Goal: Transaction & Acquisition: Purchase product/service

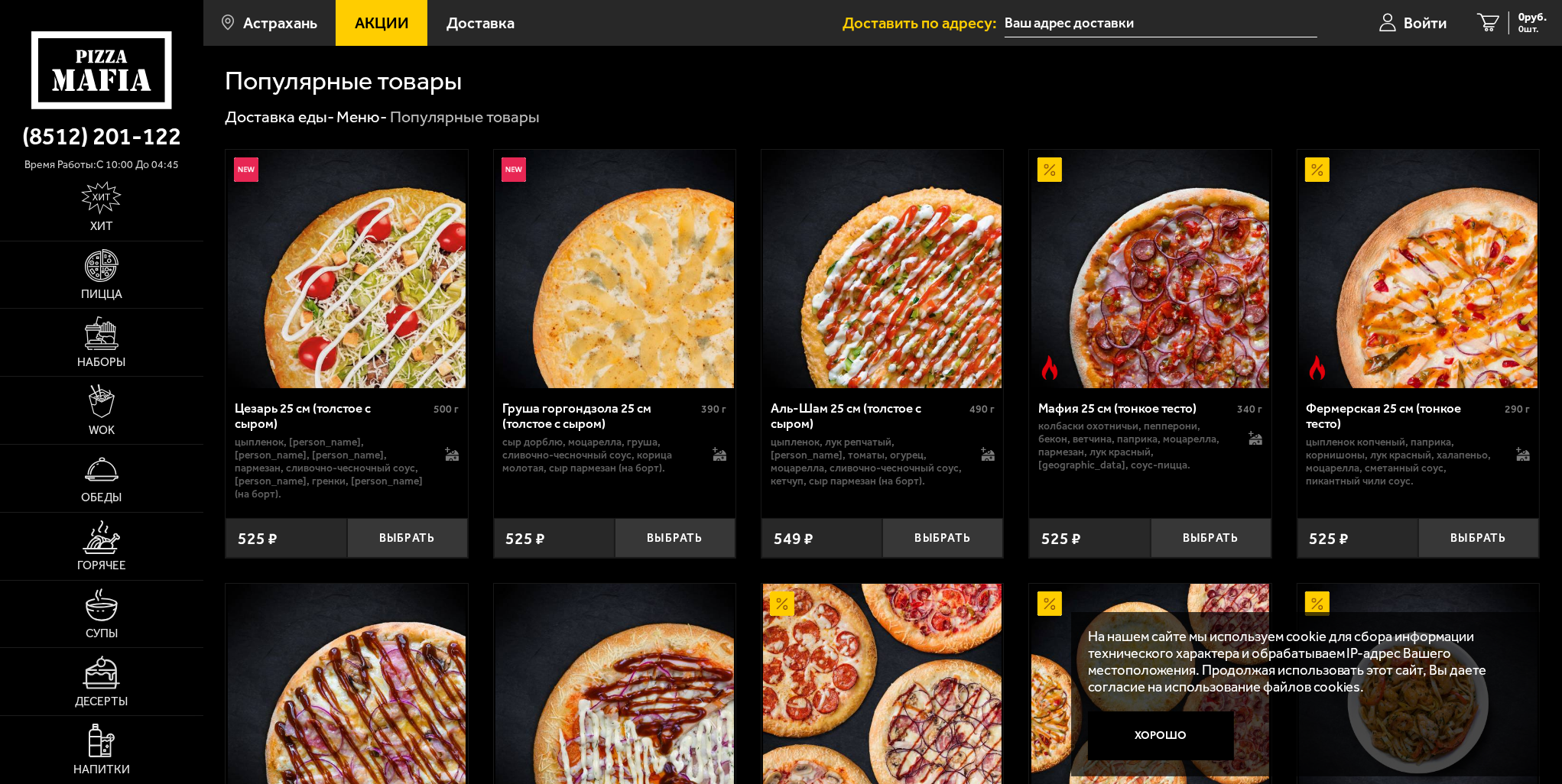
click at [1175, 731] on button "Хорошо" at bounding box center [1161, 736] width 147 height 49
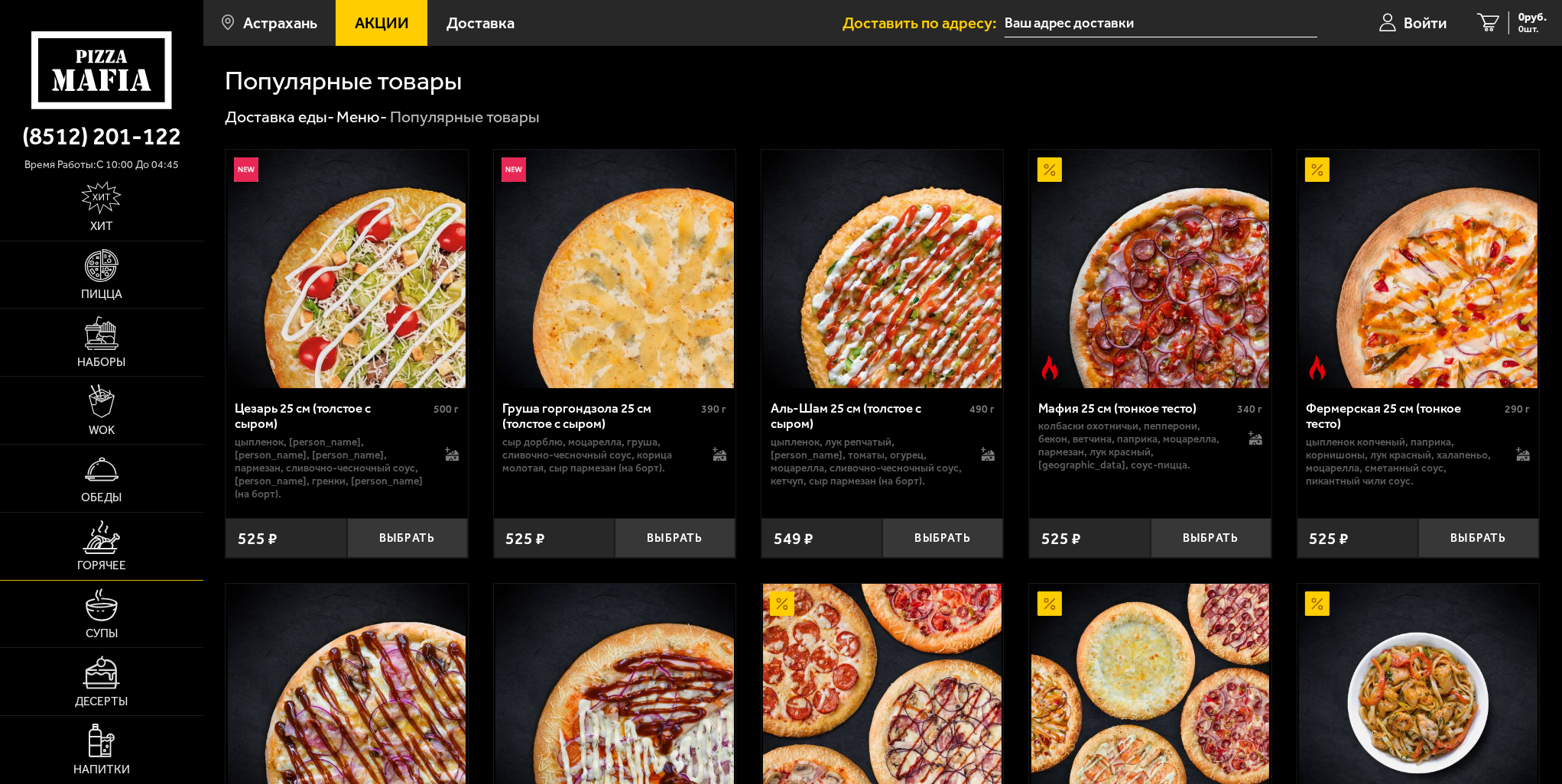
click at [98, 543] on img at bounding box center [101, 538] width 38 height 34
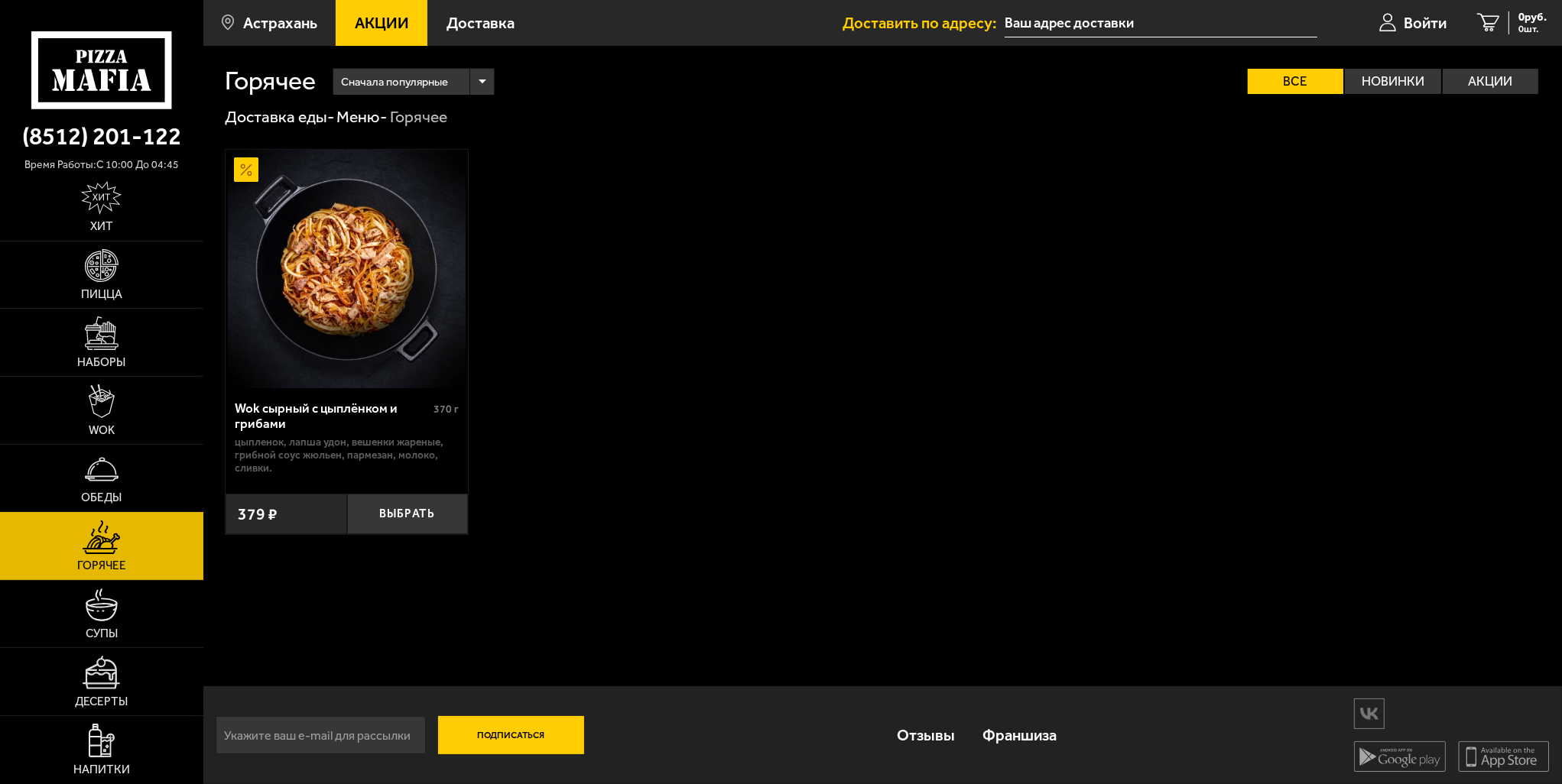
click at [101, 496] on span "Обеды" at bounding box center [101, 498] width 41 height 11
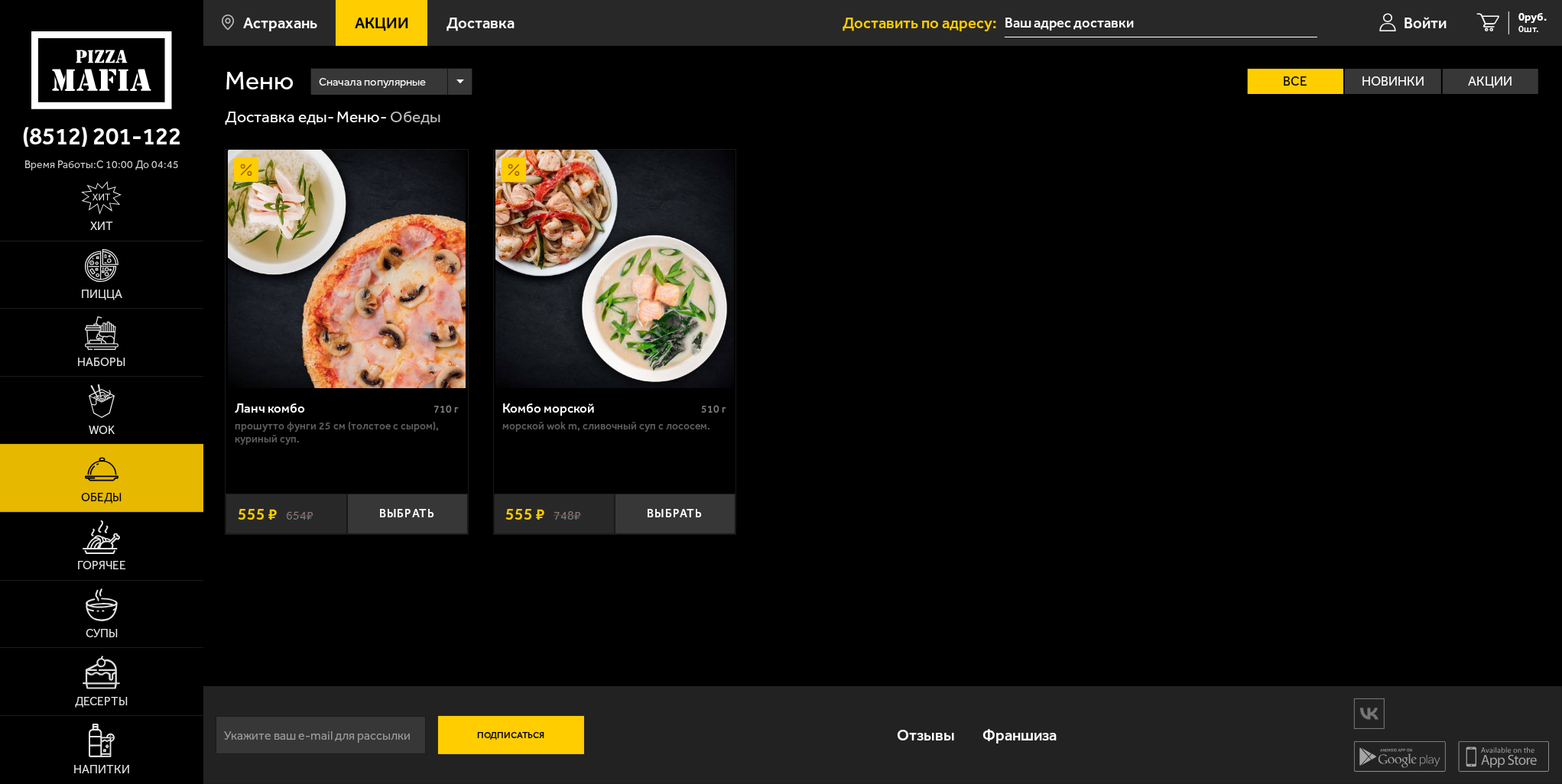
click at [122, 404] on link "WOK" at bounding box center [101, 410] width 204 height 67
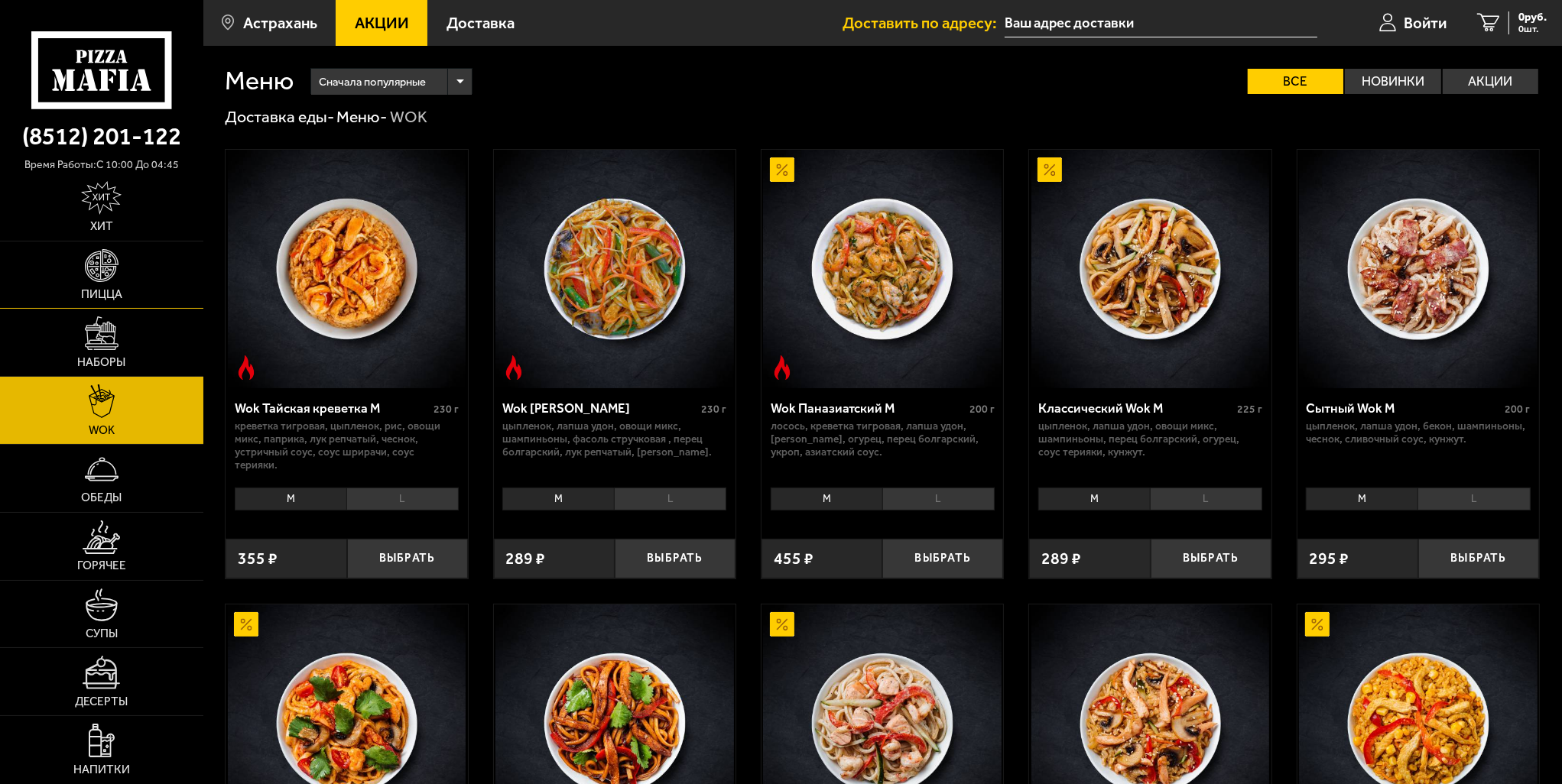
click at [115, 276] on img at bounding box center [102, 266] width 34 height 34
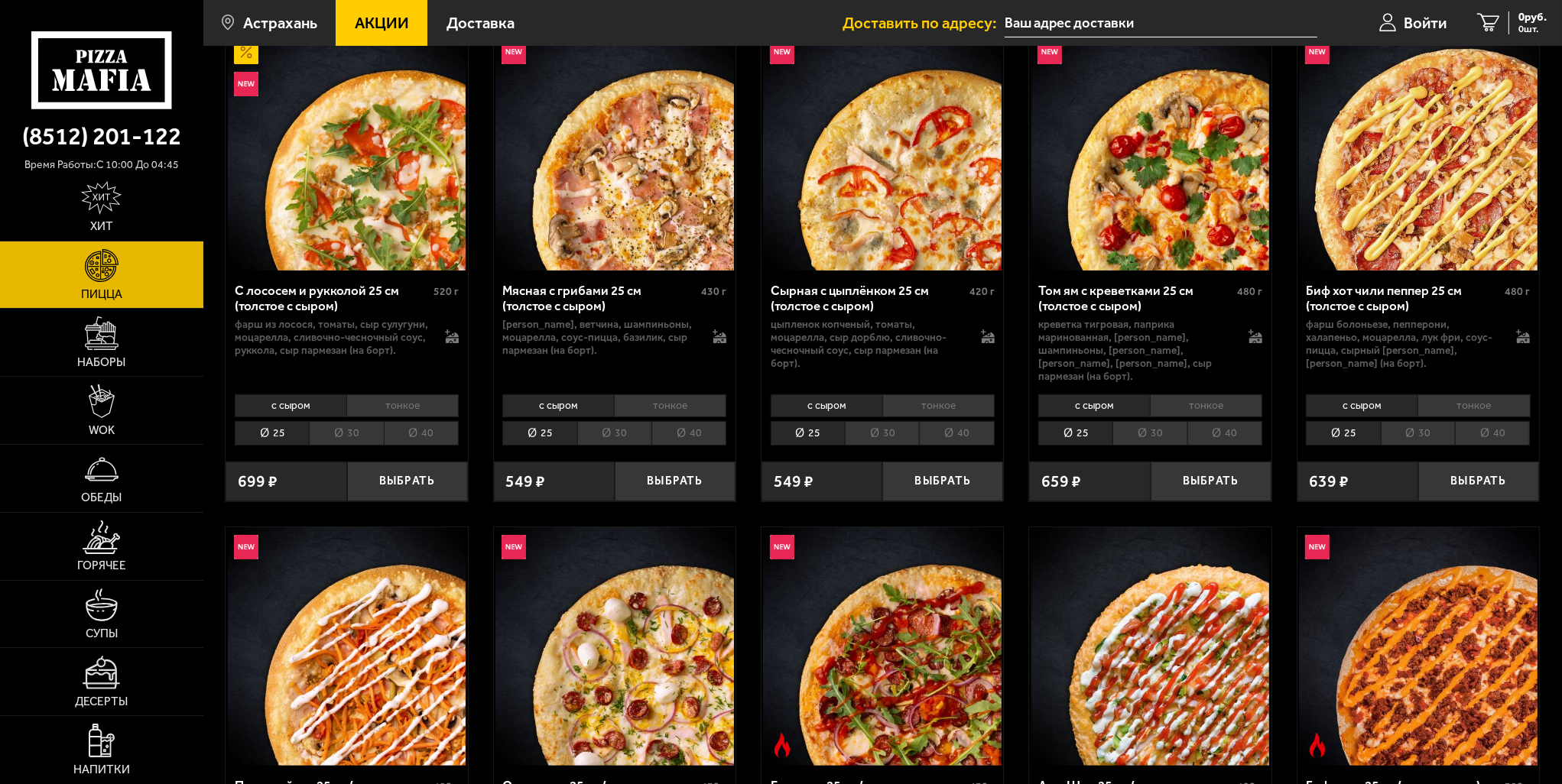
scroll to position [306, 0]
click at [608, 420] on li "30" at bounding box center [614, 433] width 74 height 25
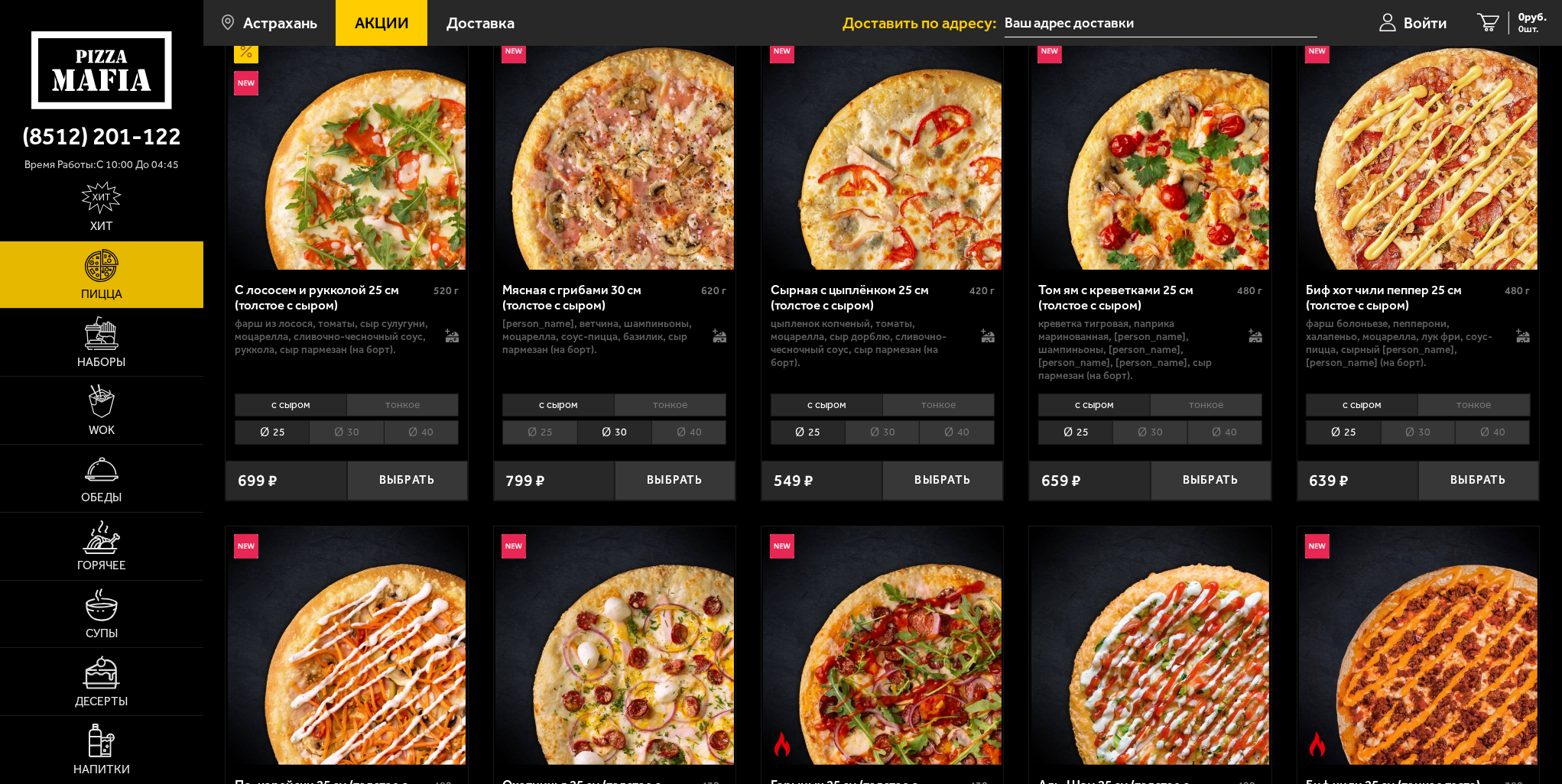
click at [684, 420] on li "40" at bounding box center [689, 433] width 75 height 25
click at [541, 420] on li "25" at bounding box center [539, 433] width 74 height 25
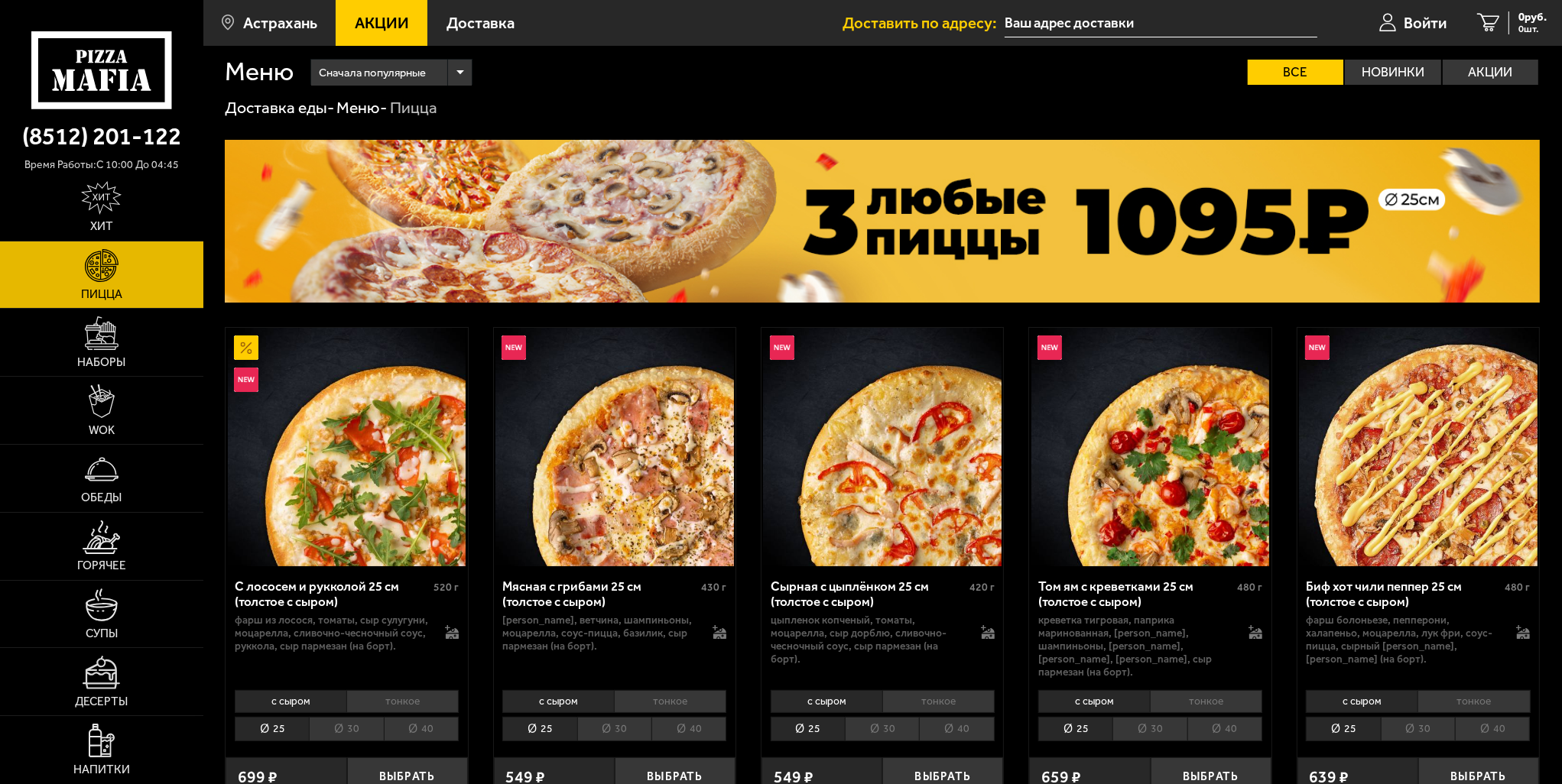
scroll to position [0, 0]
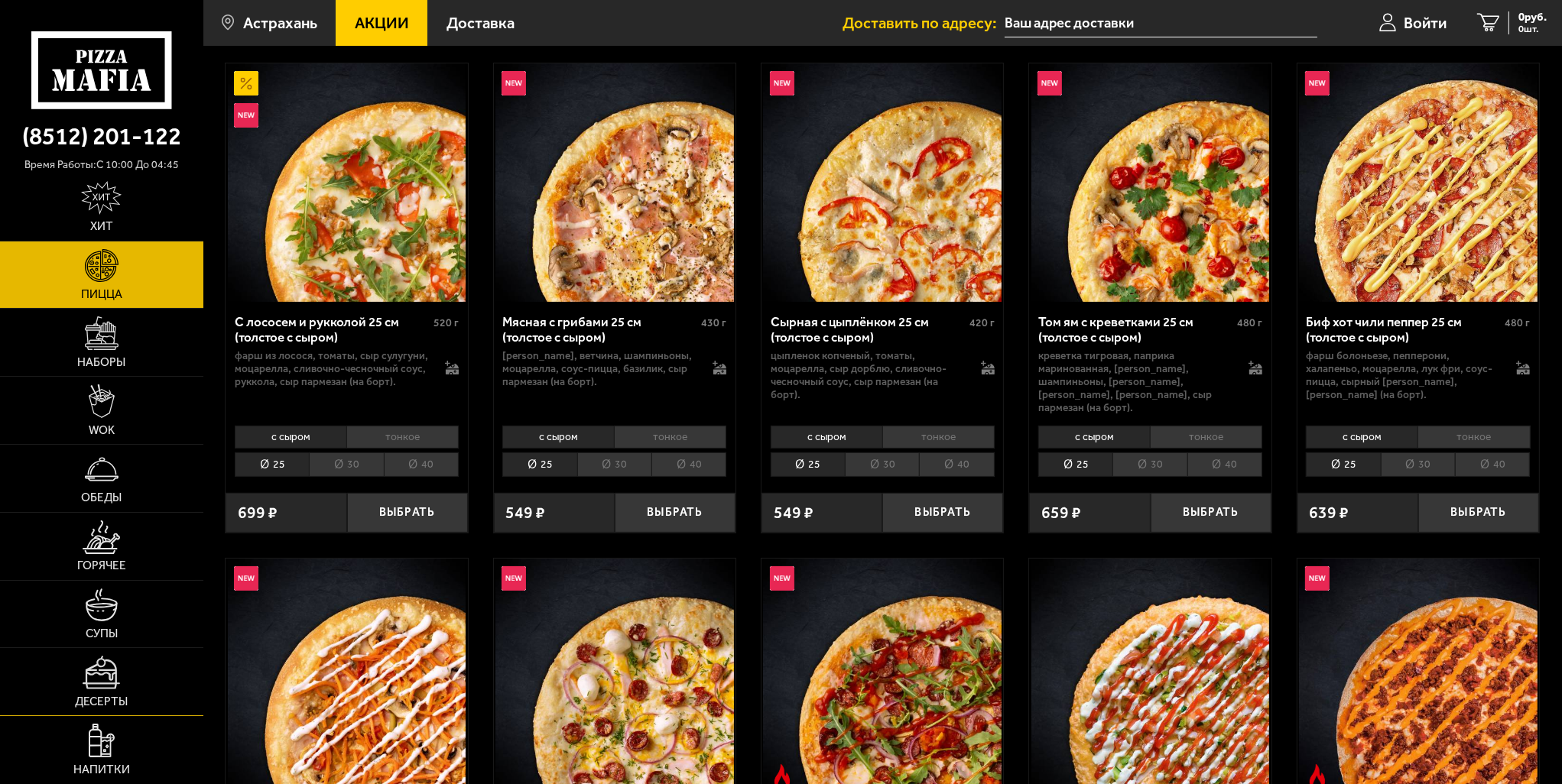
scroll to position [229, 0]
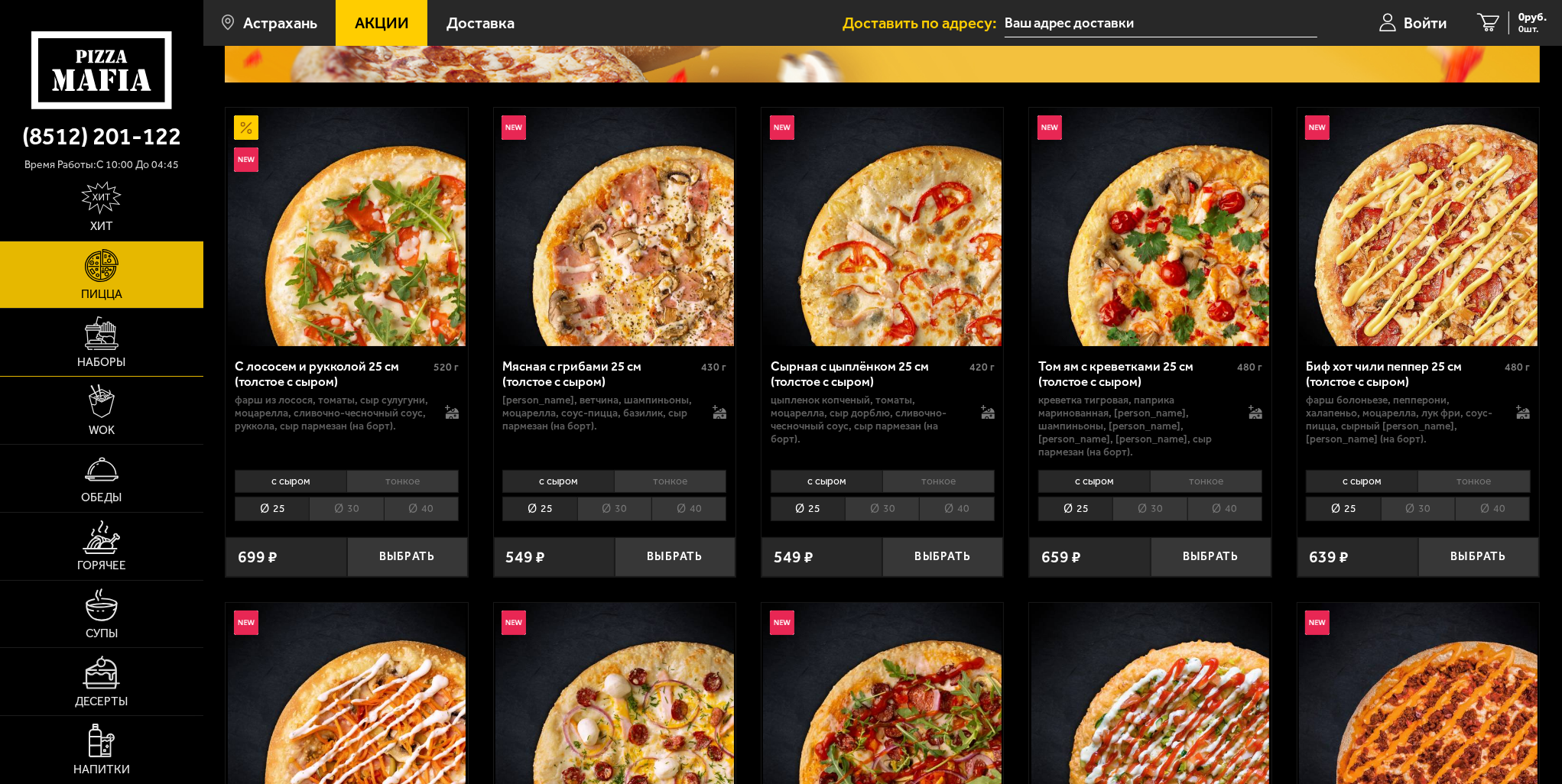
click at [106, 342] on img at bounding box center [102, 333] width 34 height 34
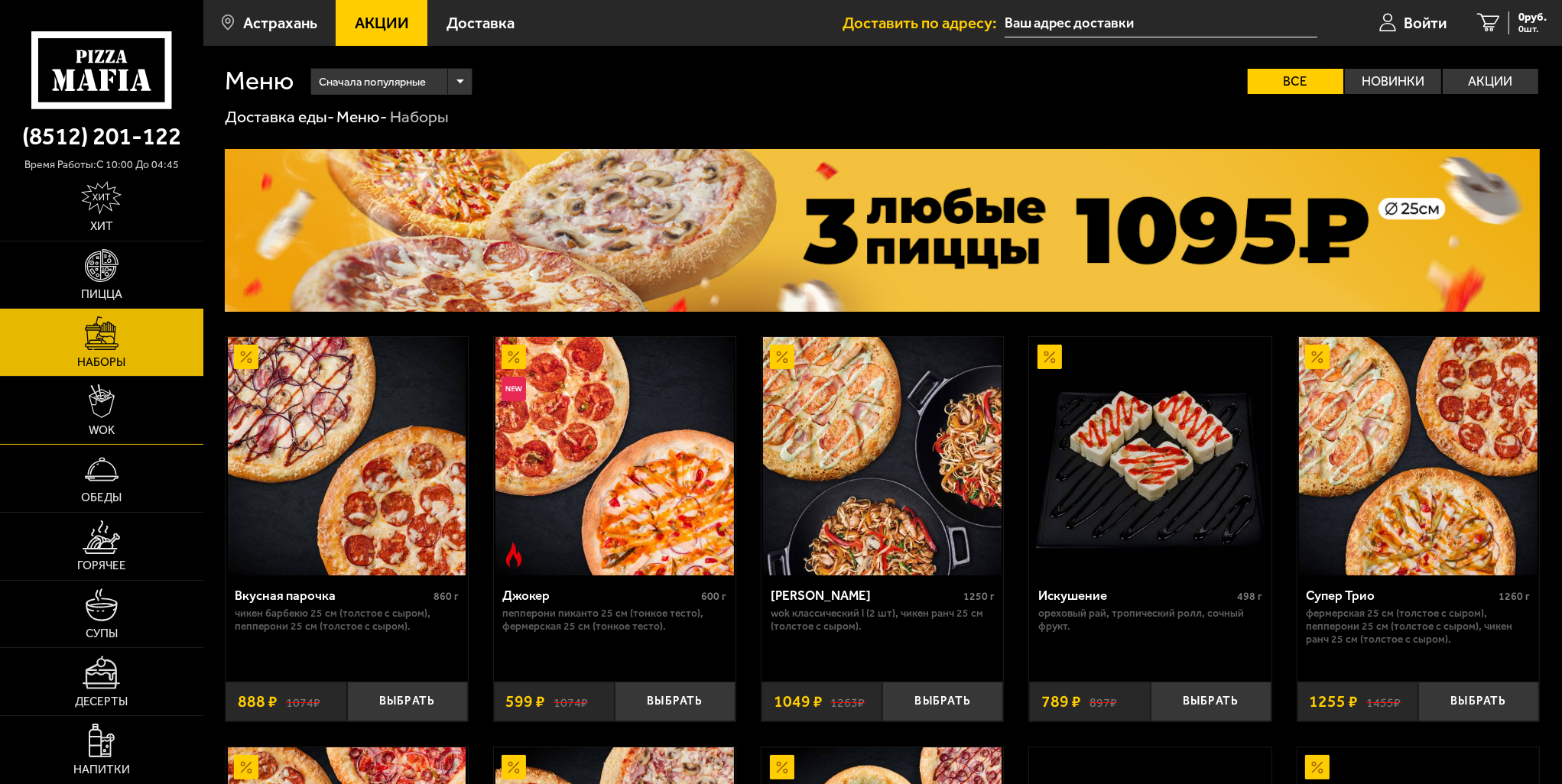
click at [109, 410] on img at bounding box center [101, 401] width 26 height 34
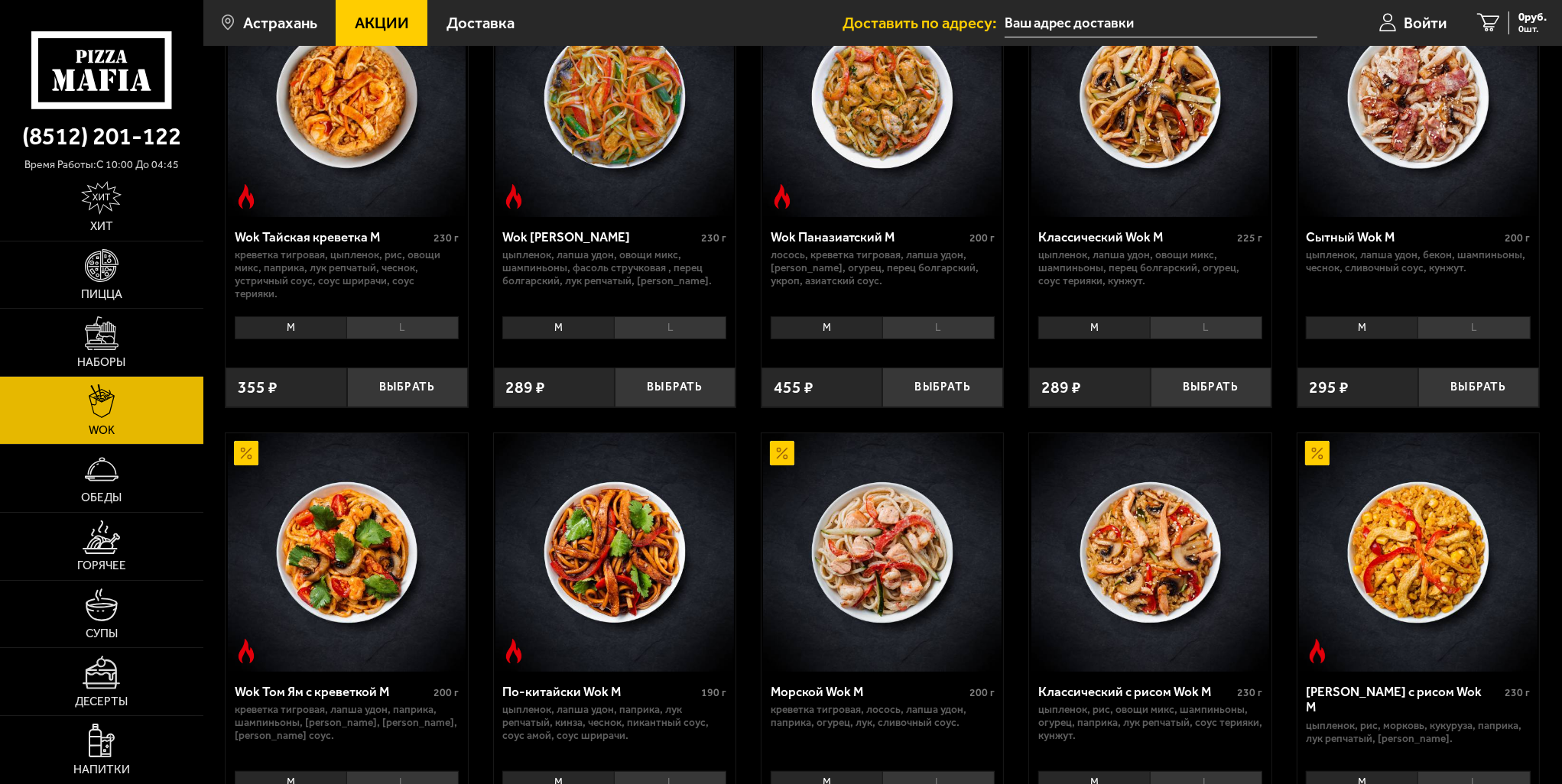
scroll to position [229, 0]
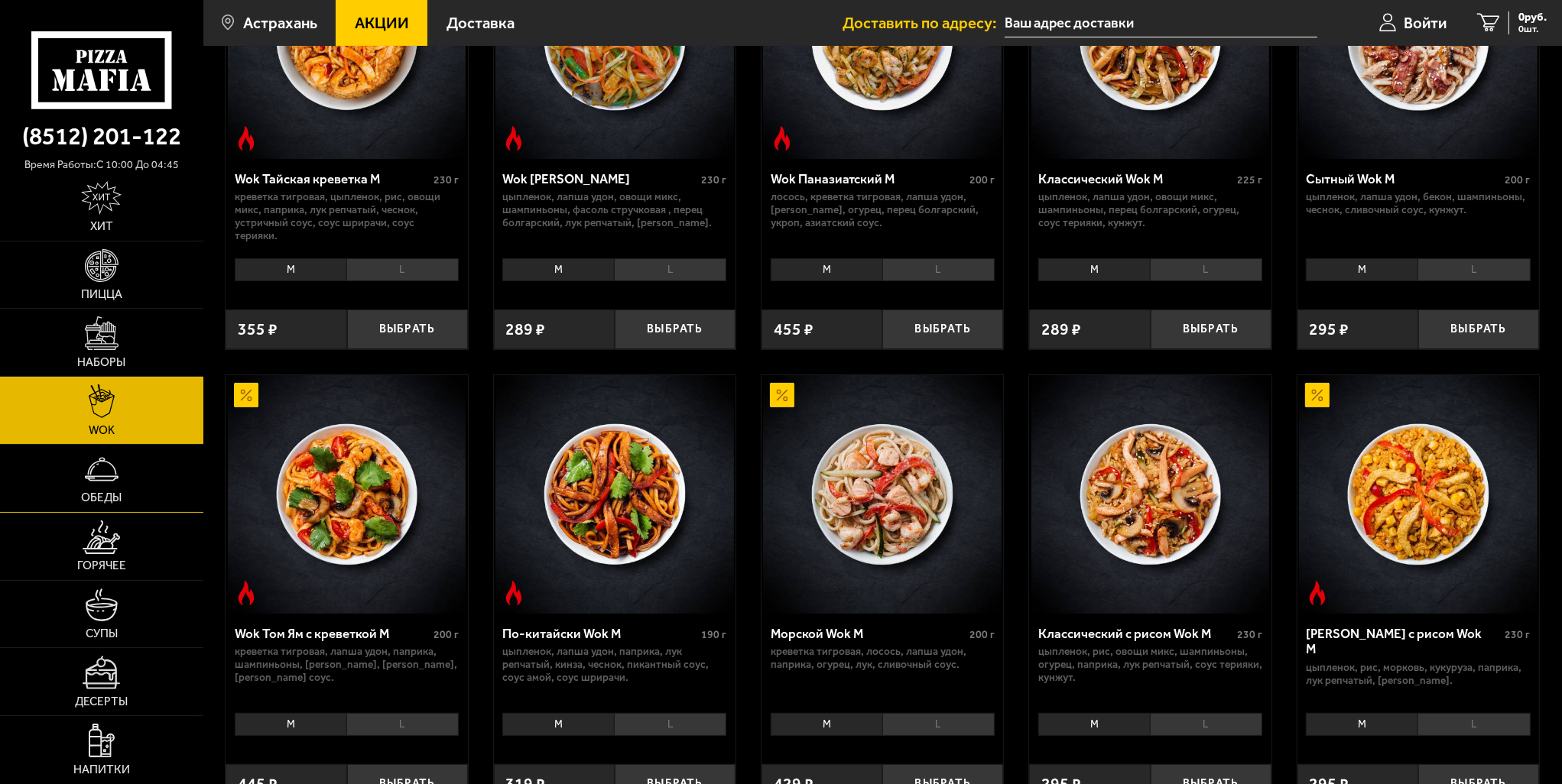
click at [119, 490] on link "Обеды" at bounding box center [101, 478] width 204 height 67
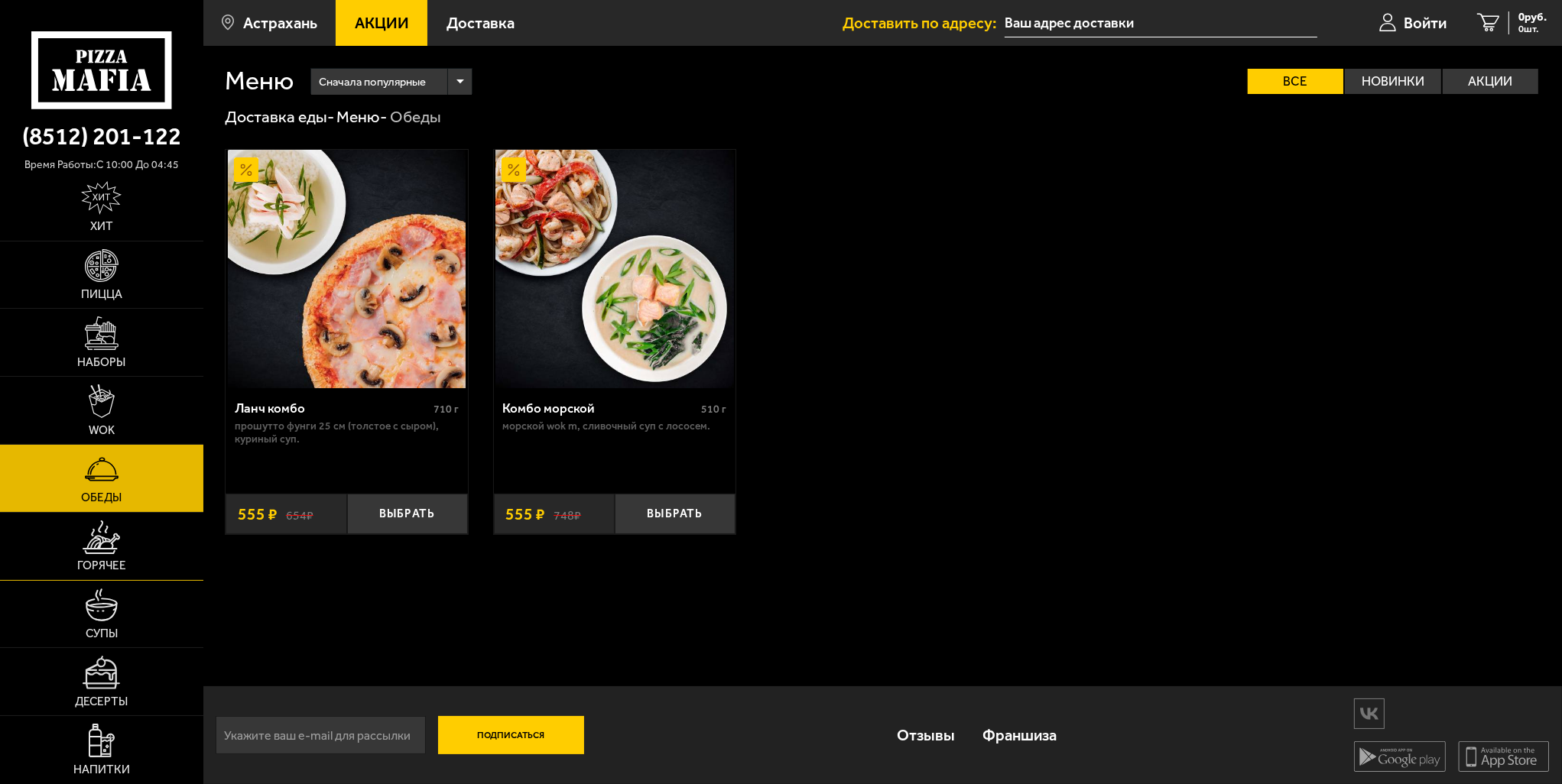
click at [123, 542] on link "Горячее" at bounding box center [101, 546] width 204 height 67
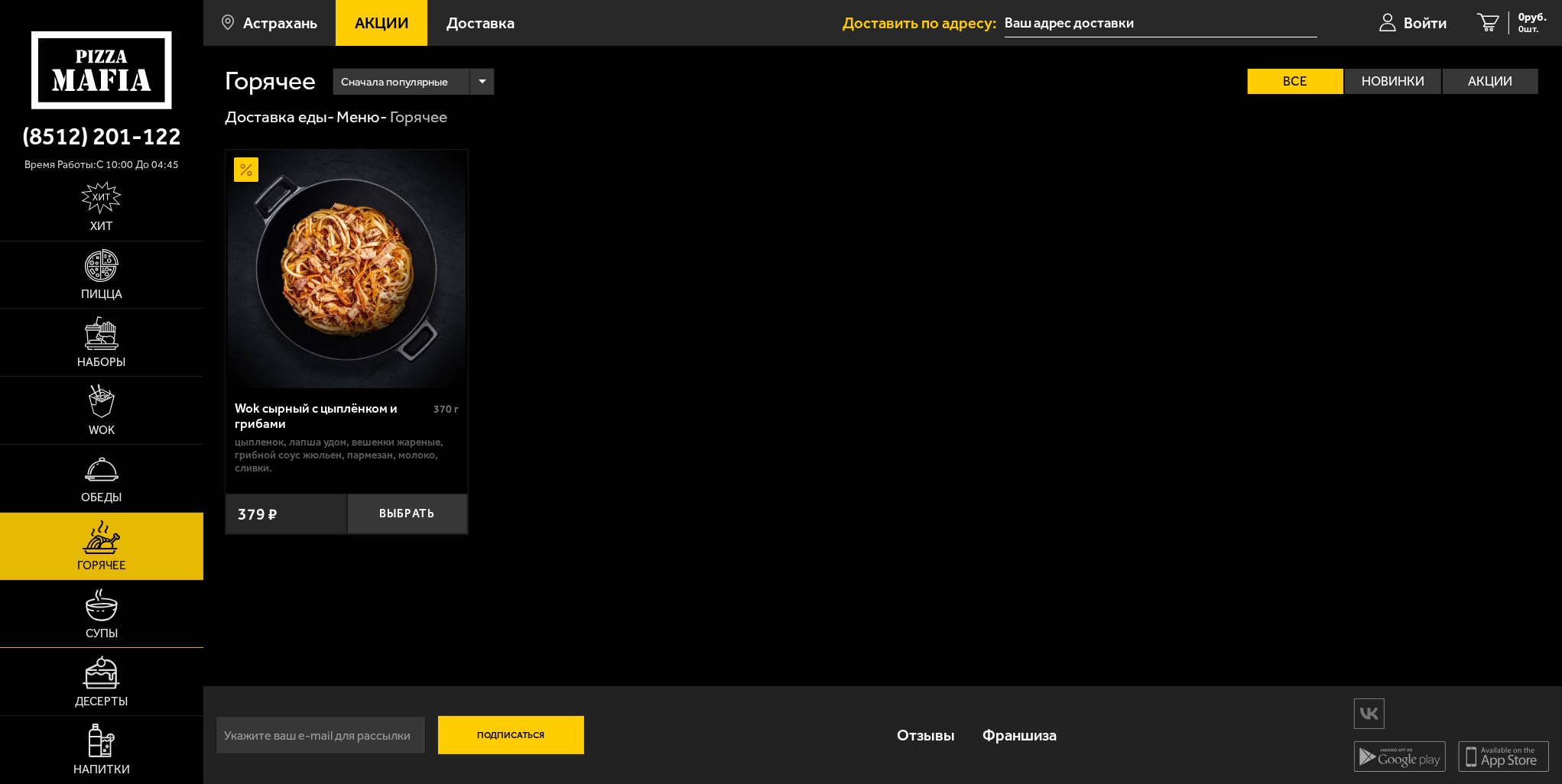
click at [141, 611] on link "Супы" at bounding box center [101, 614] width 204 height 67
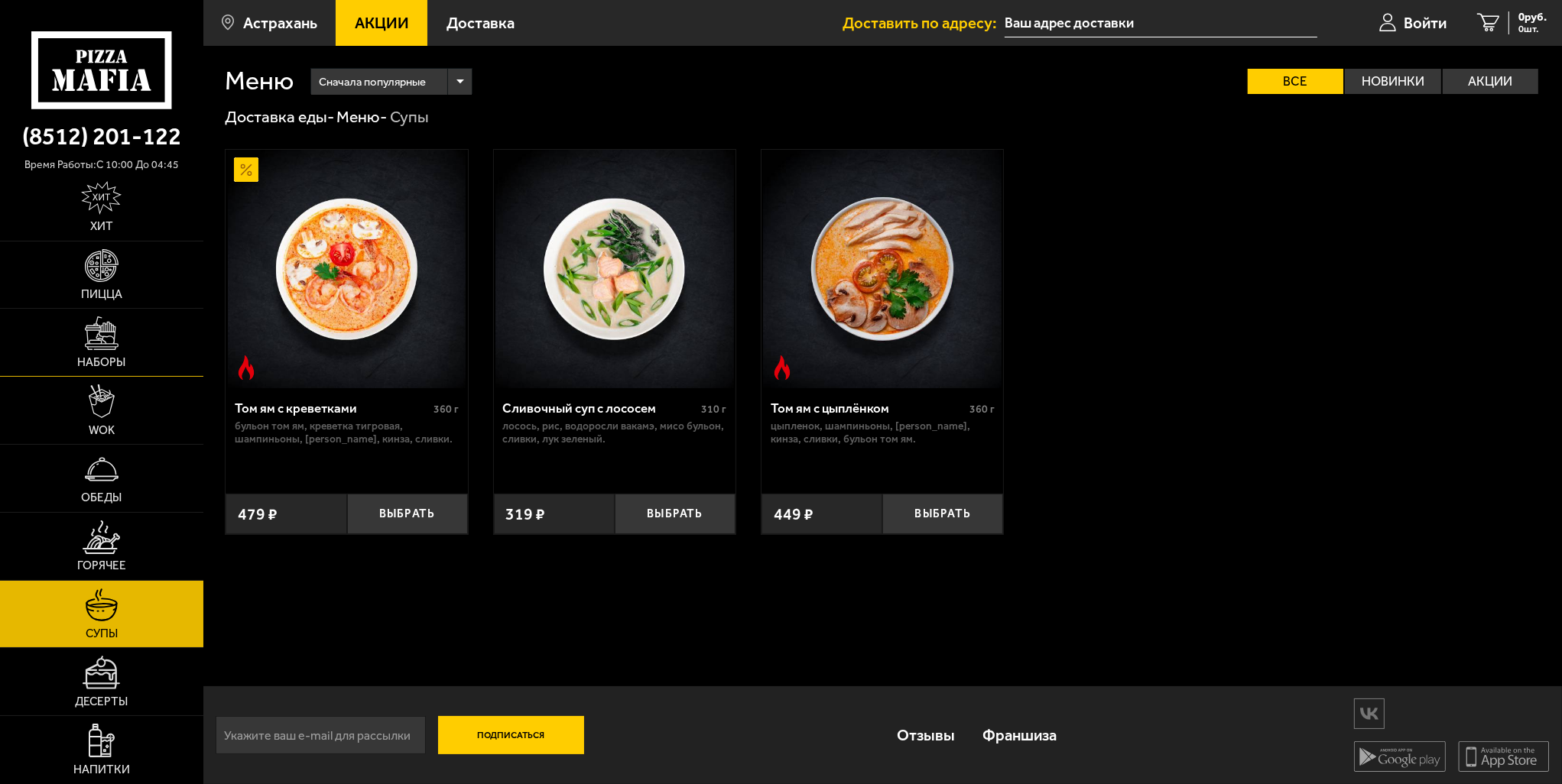
click at [113, 347] on img at bounding box center [102, 333] width 34 height 34
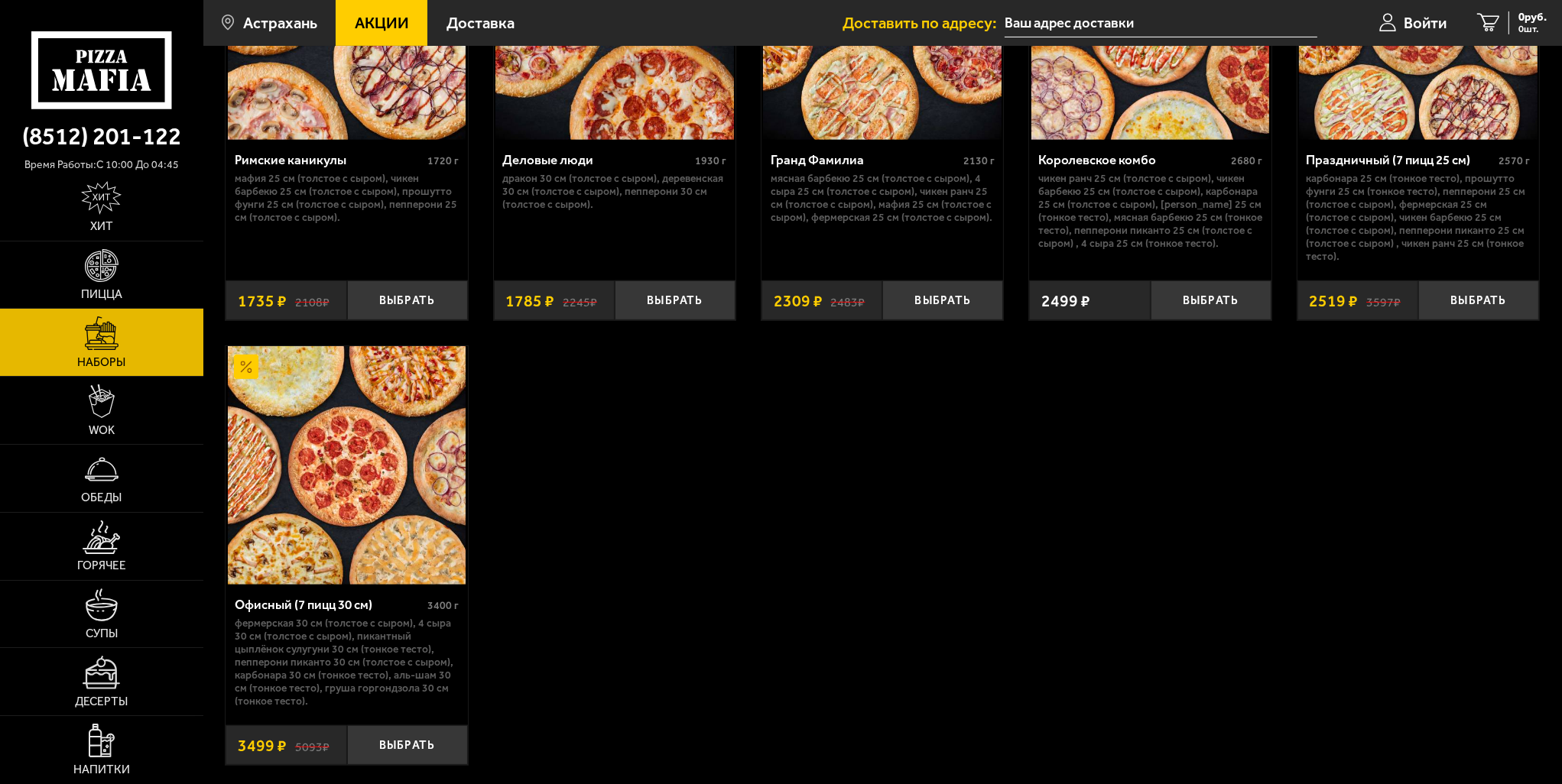
scroll to position [969, 0]
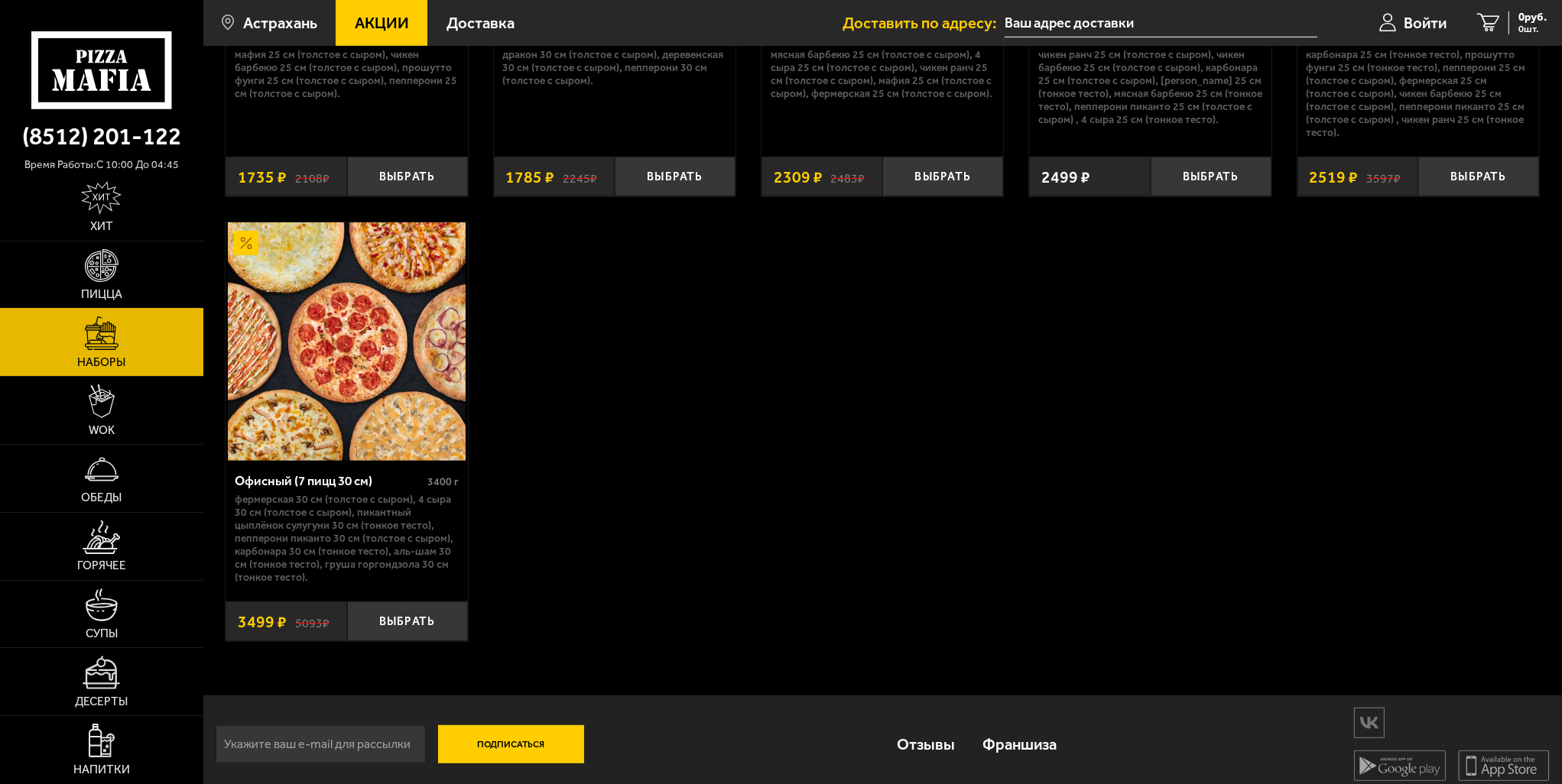
click at [117, 276] on img at bounding box center [102, 266] width 34 height 34
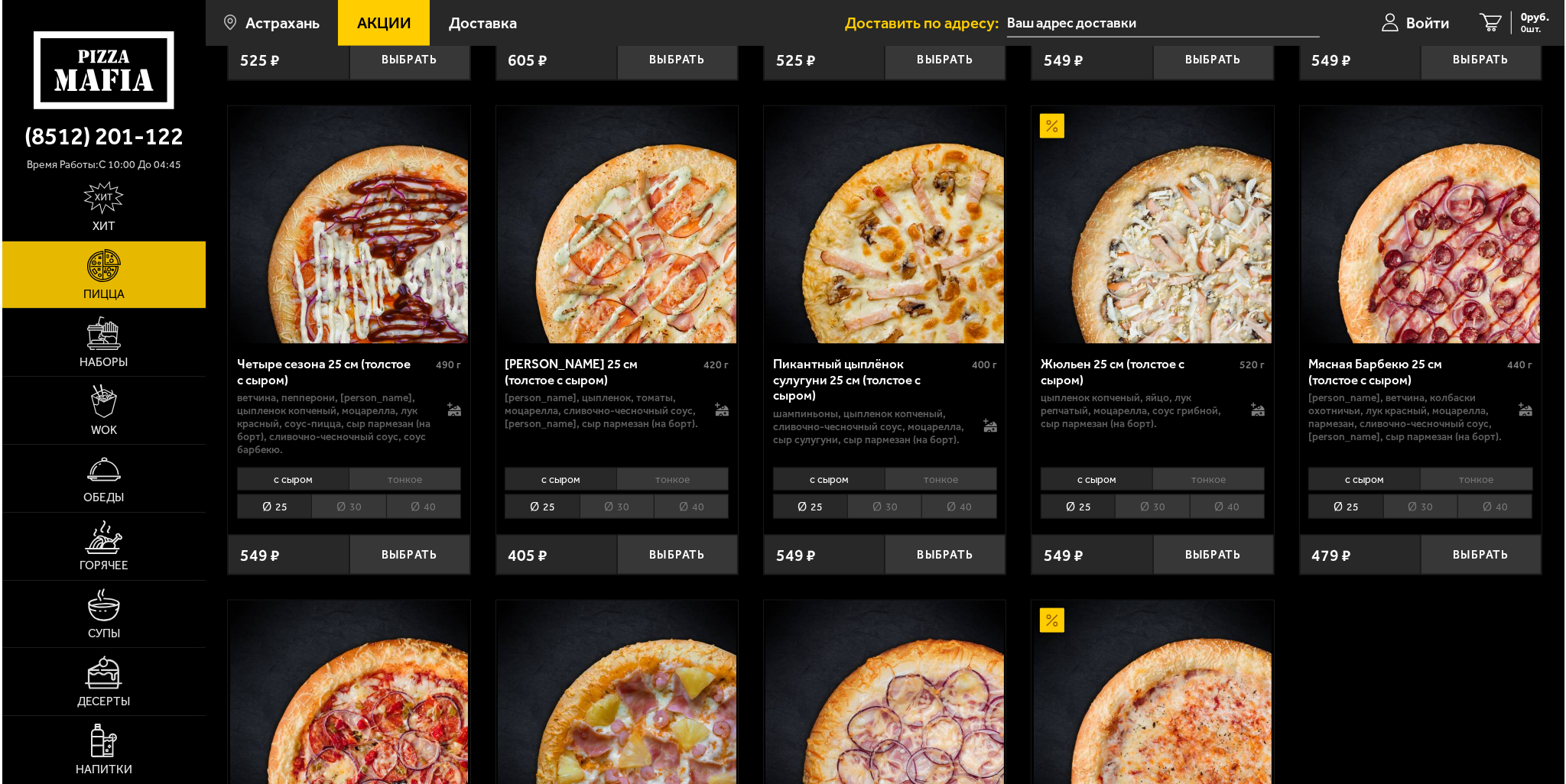
scroll to position [2636, 0]
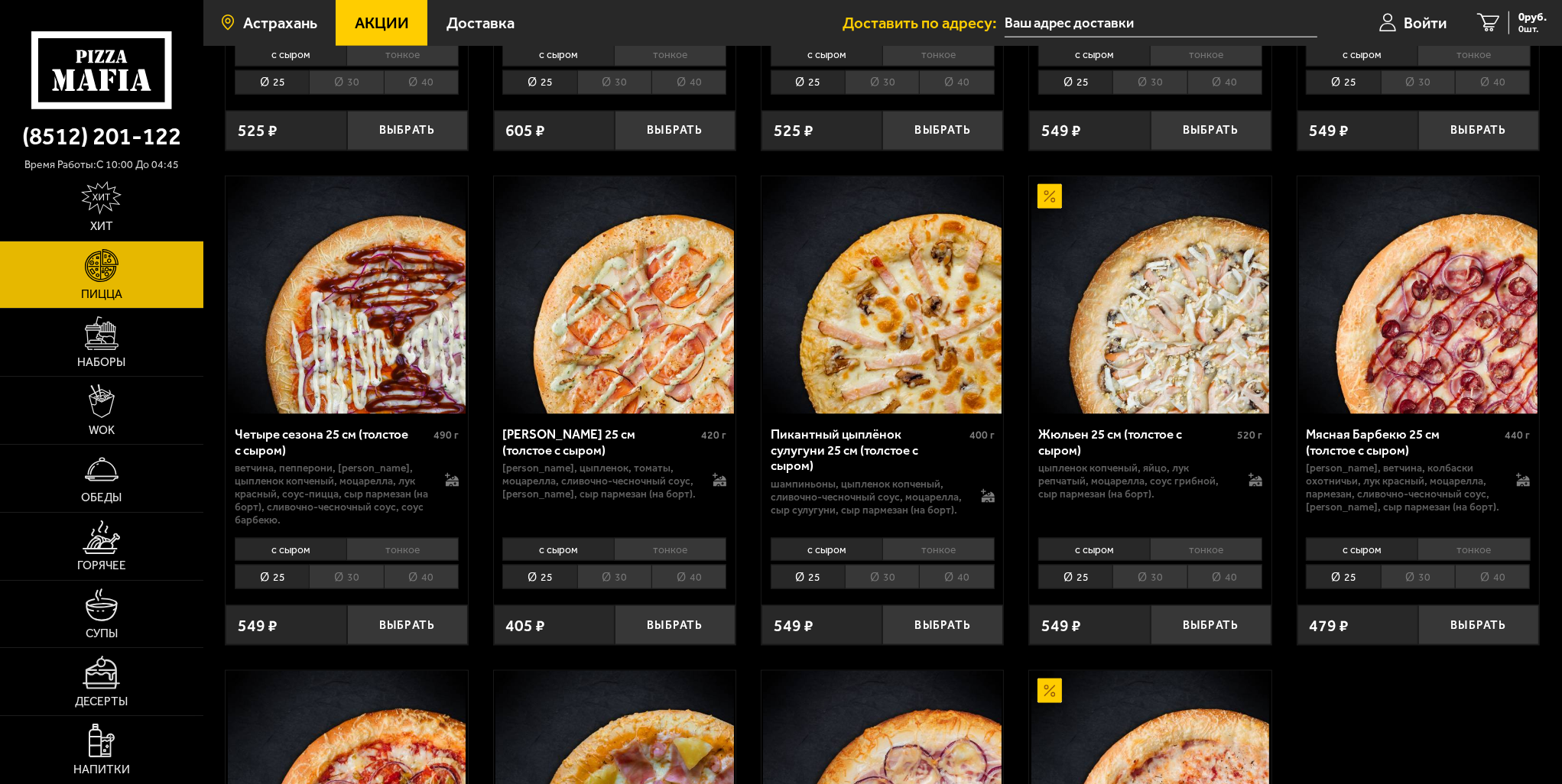
click at [287, 9] on link "Астрахань" at bounding box center [270, 23] width 133 height 45
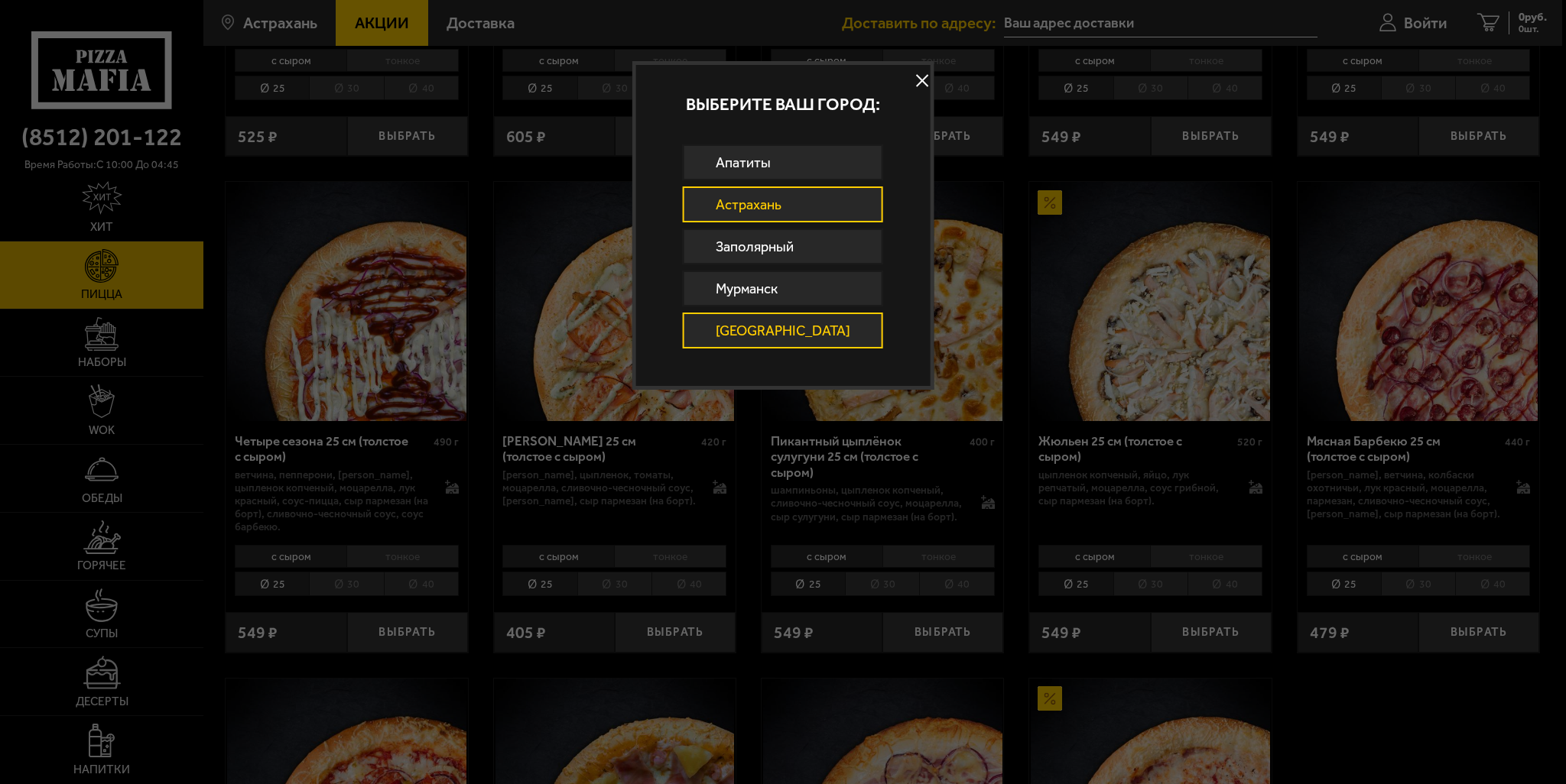
click at [801, 315] on link "Санкт-Петербург" at bounding box center [783, 330] width 200 height 36
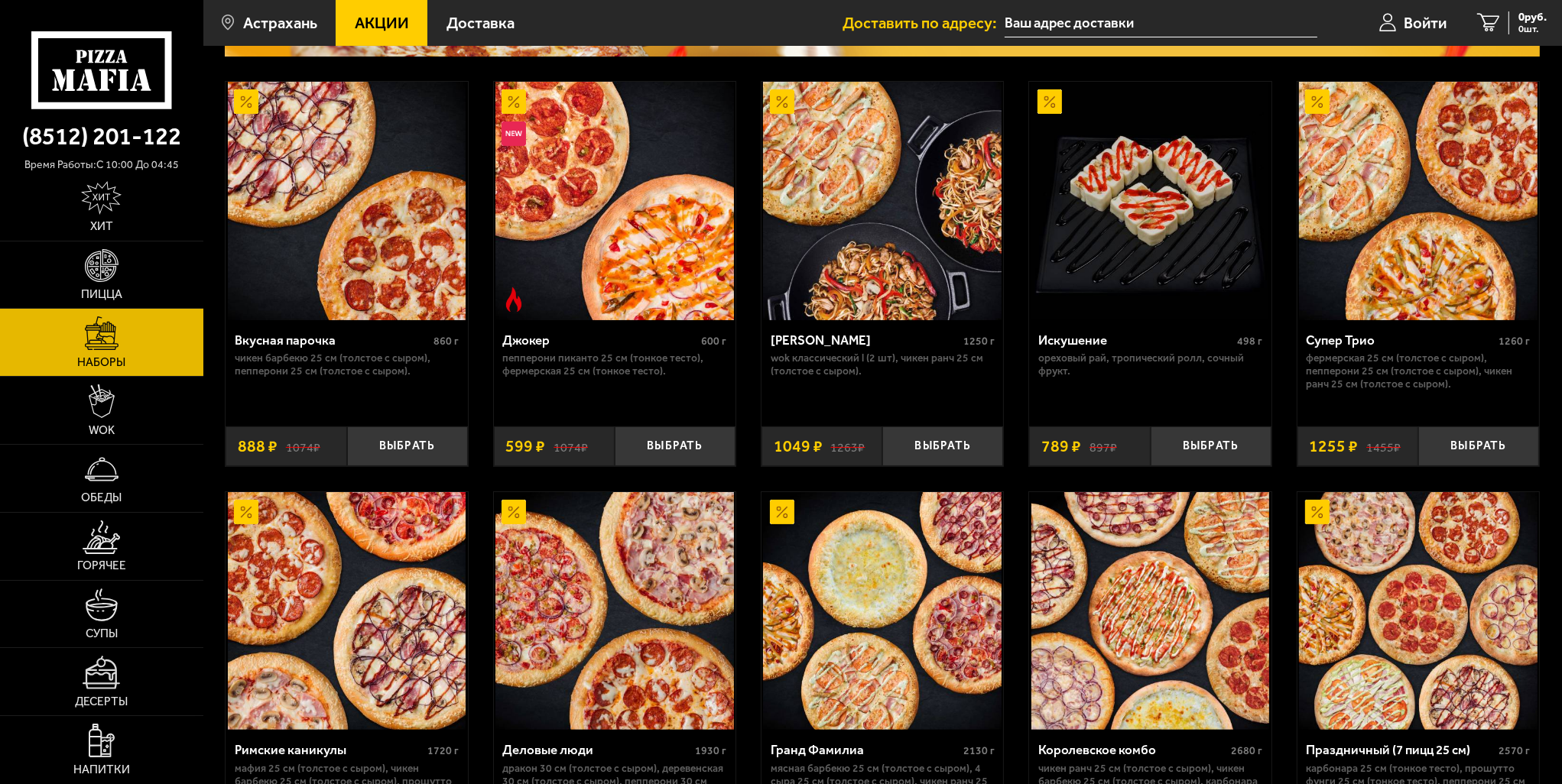
scroll to position [259, 0]
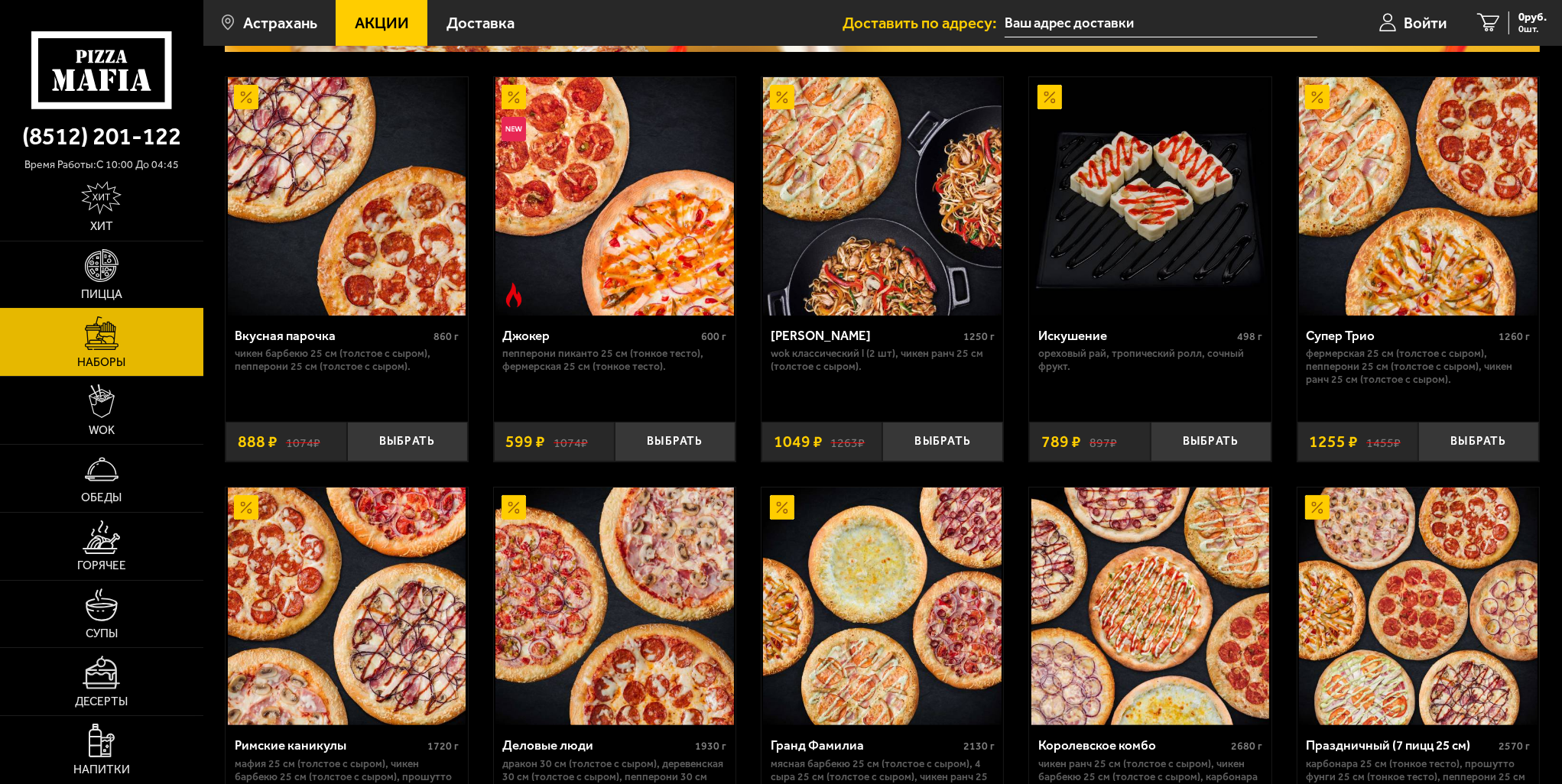
click at [129, 279] on link "Пицца" at bounding box center [101, 275] width 204 height 67
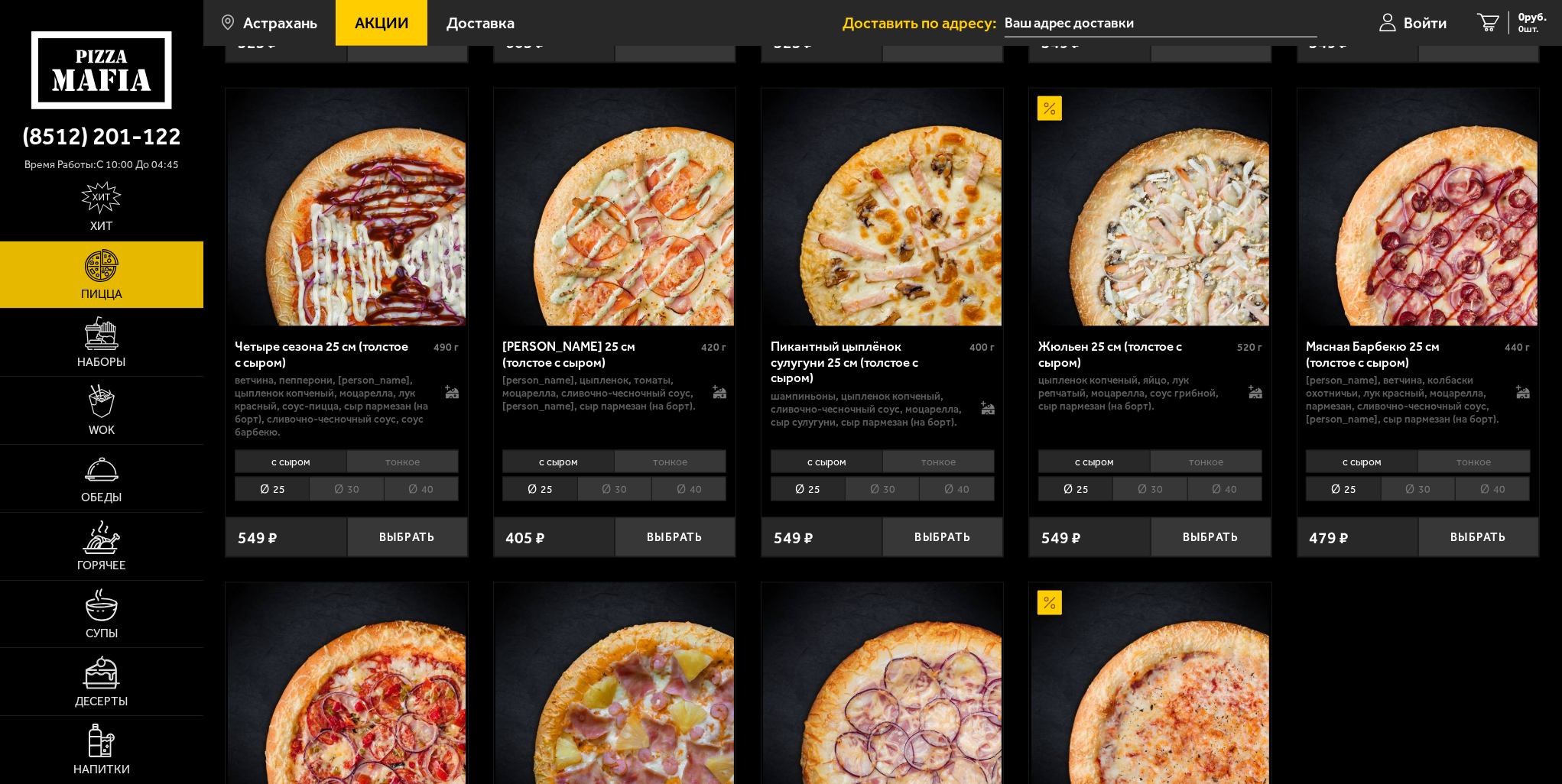
scroll to position [2775, 0]
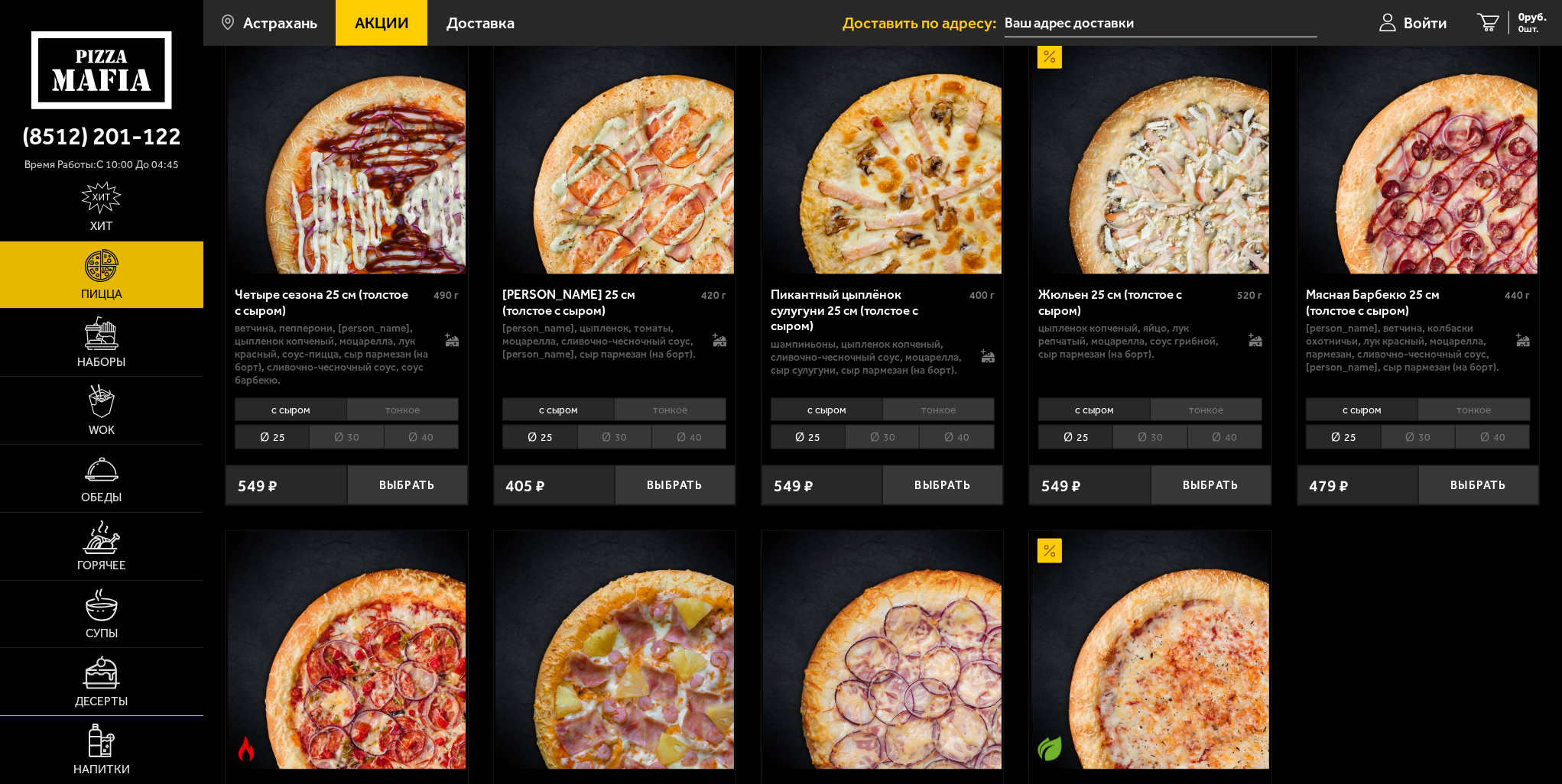
click at [116, 678] on img at bounding box center [101, 672] width 38 height 34
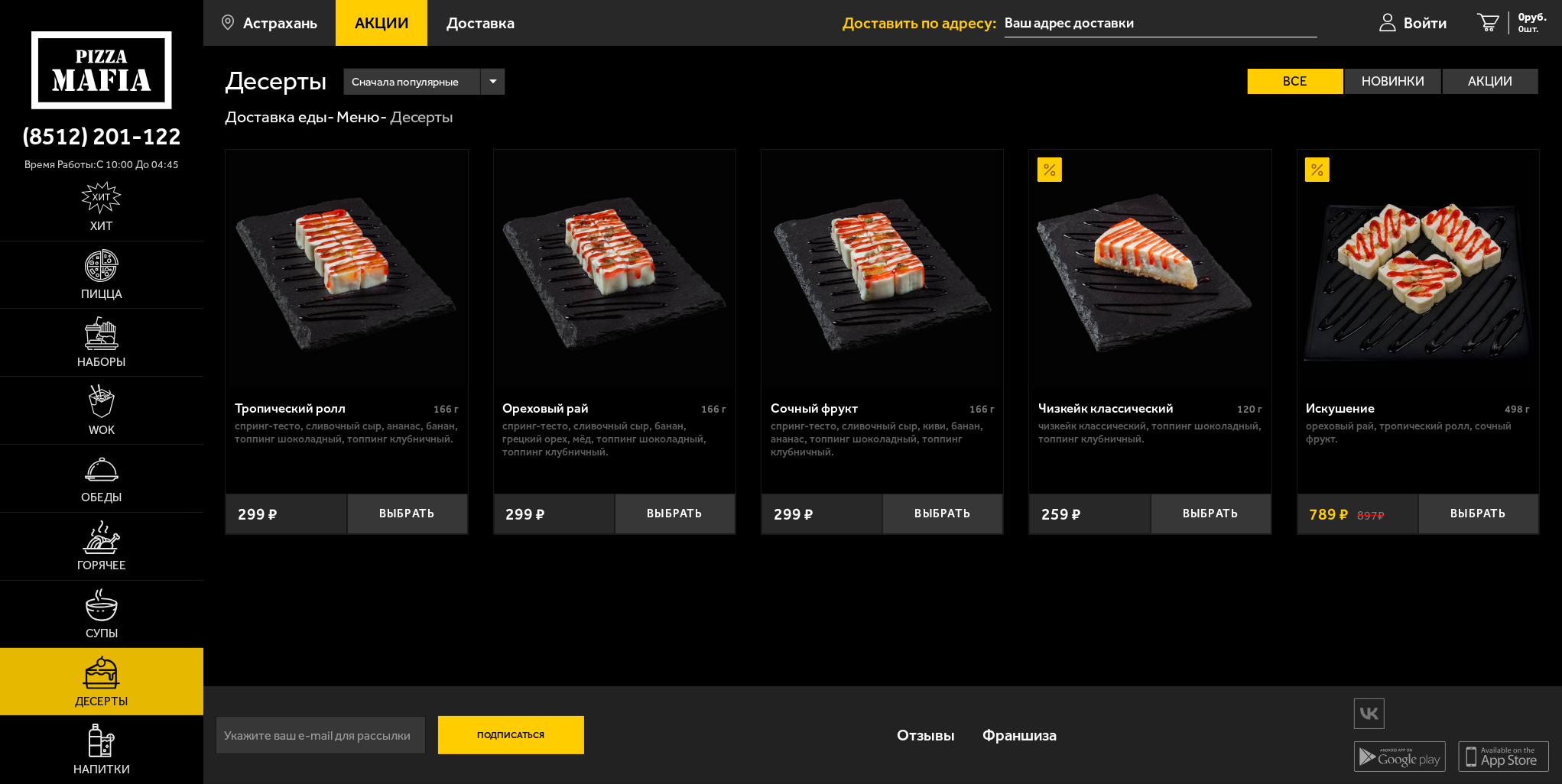
click at [373, 25] on span "Акции" at bounding box center [381, 23] width 54 height 15
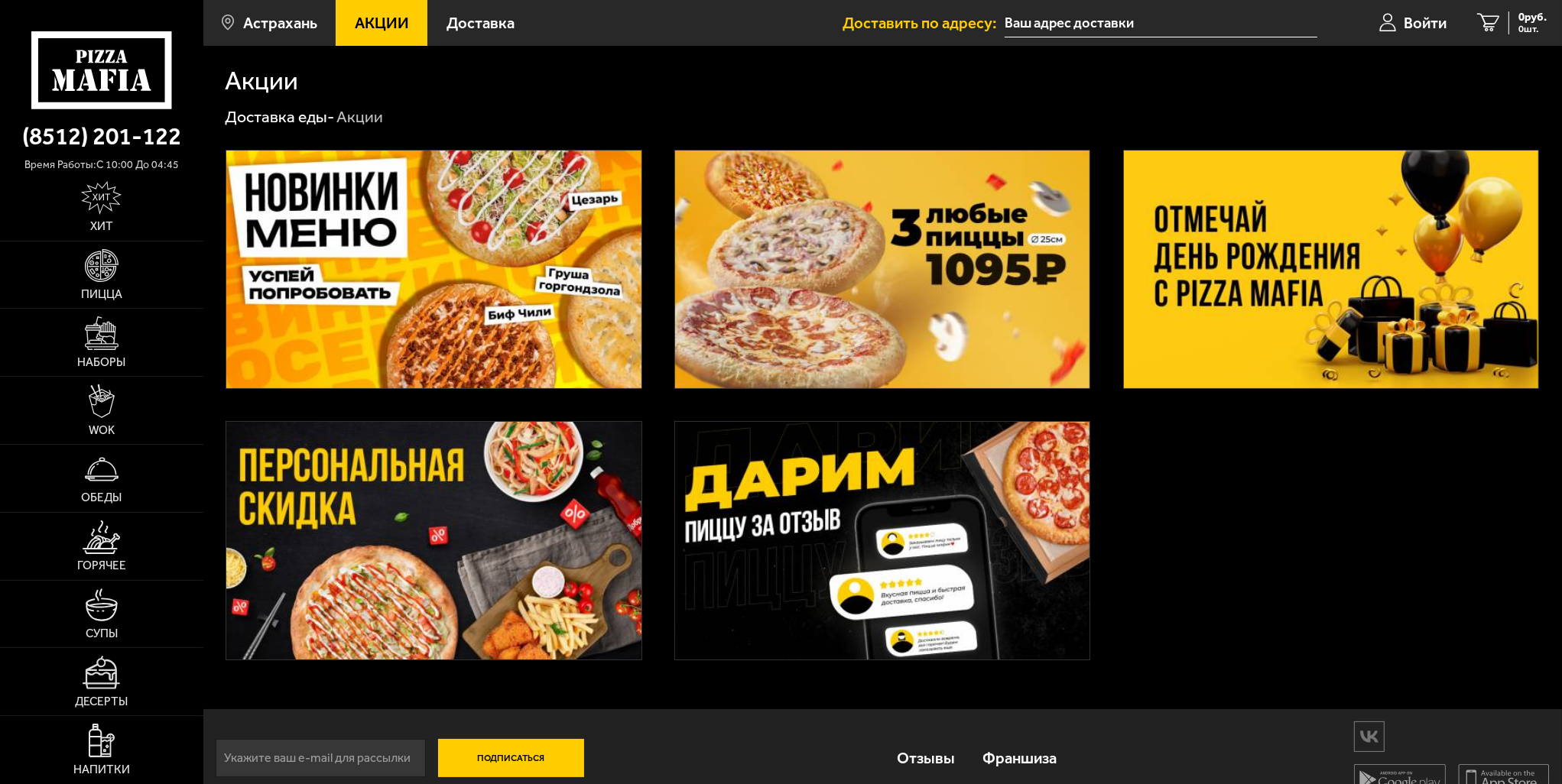
click at [1041, 257] on img at bounding box center [882, 269] width 414 height 238
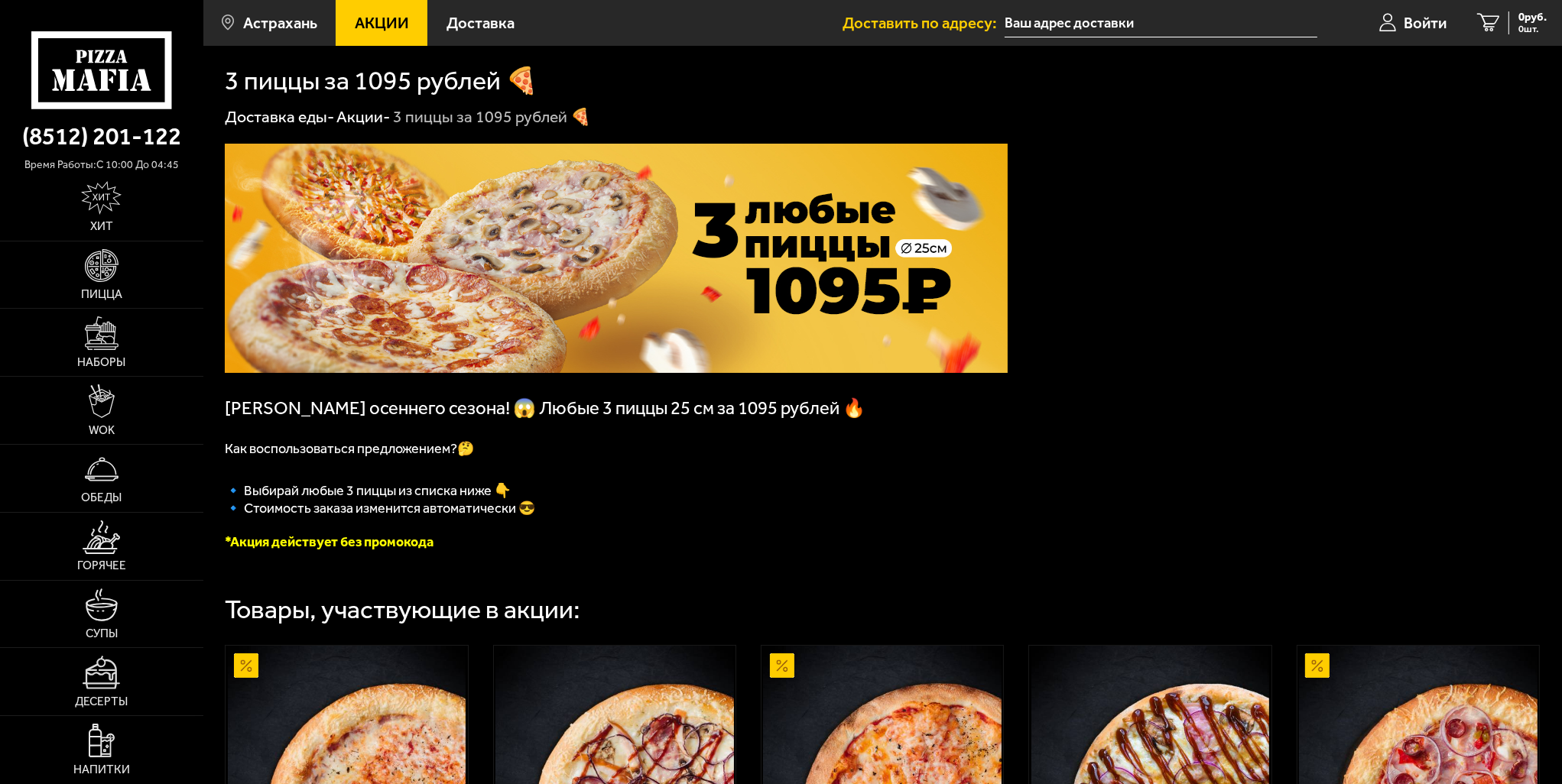
click at [677, 237] on img at bounding box center [616, 258] width 782 height 229
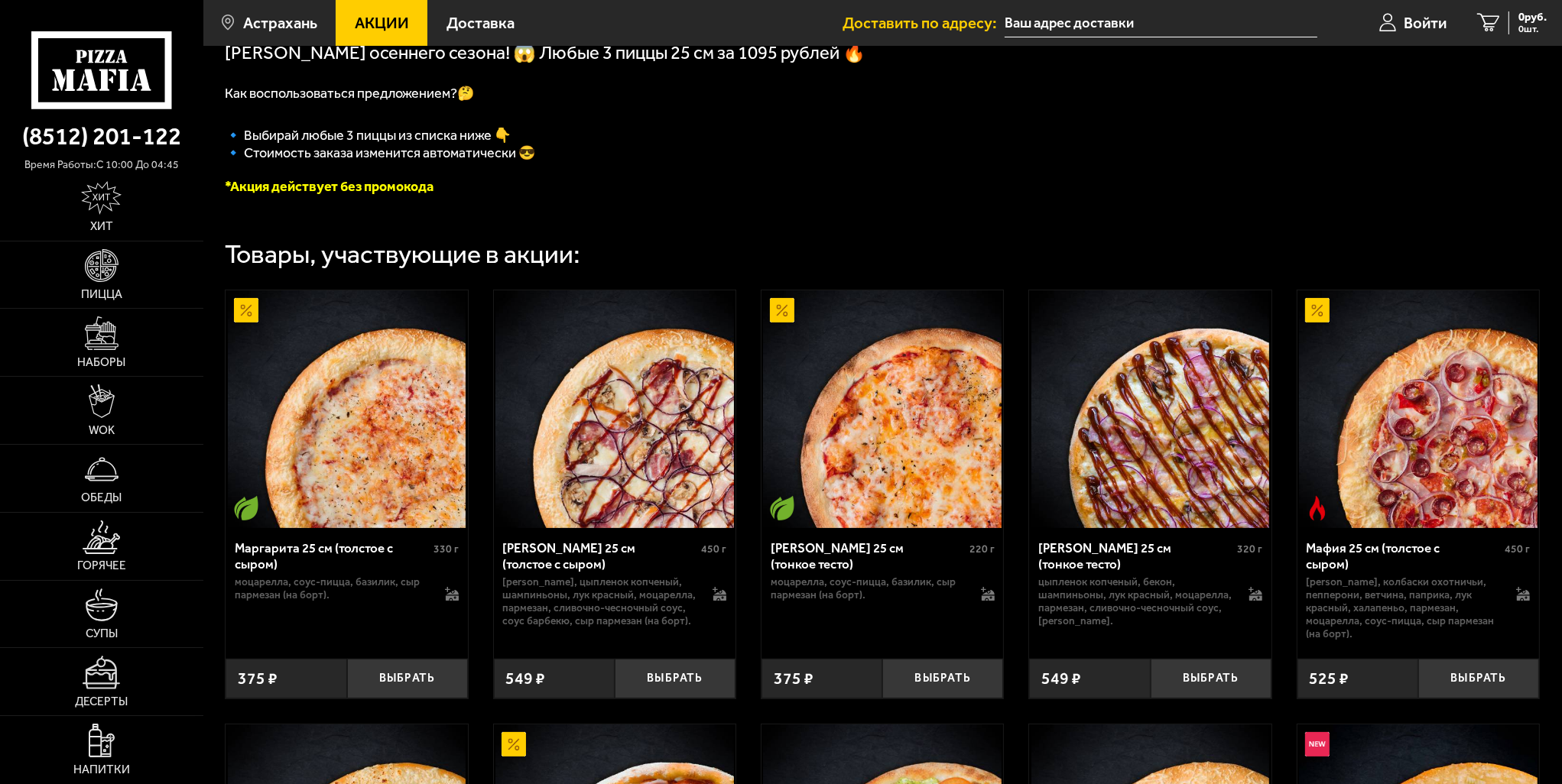
scroll to position [383, 0]
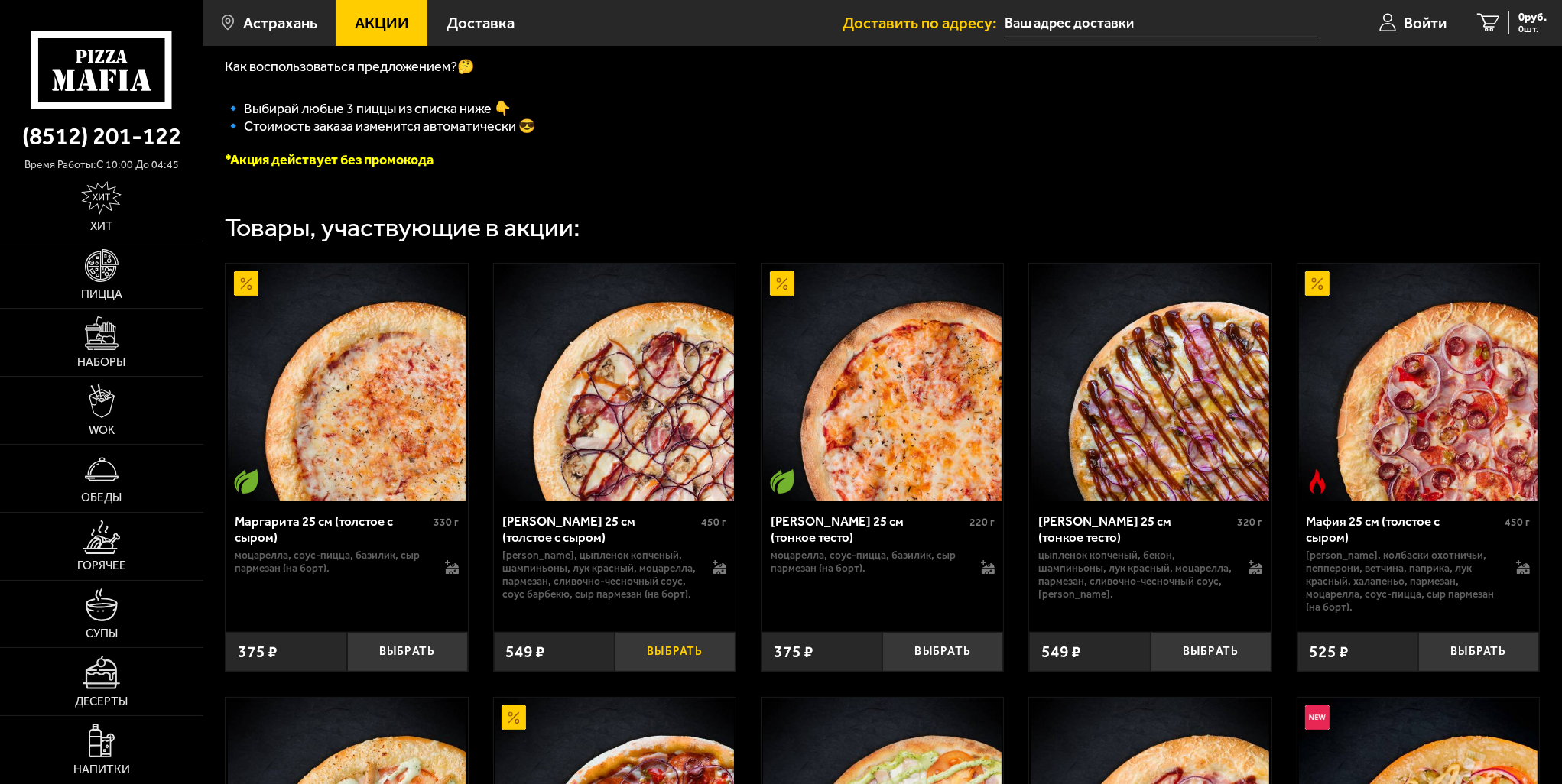
click at [678, 644] on button "Выбрать" at bounding box center [675, 651] width 121 height 40
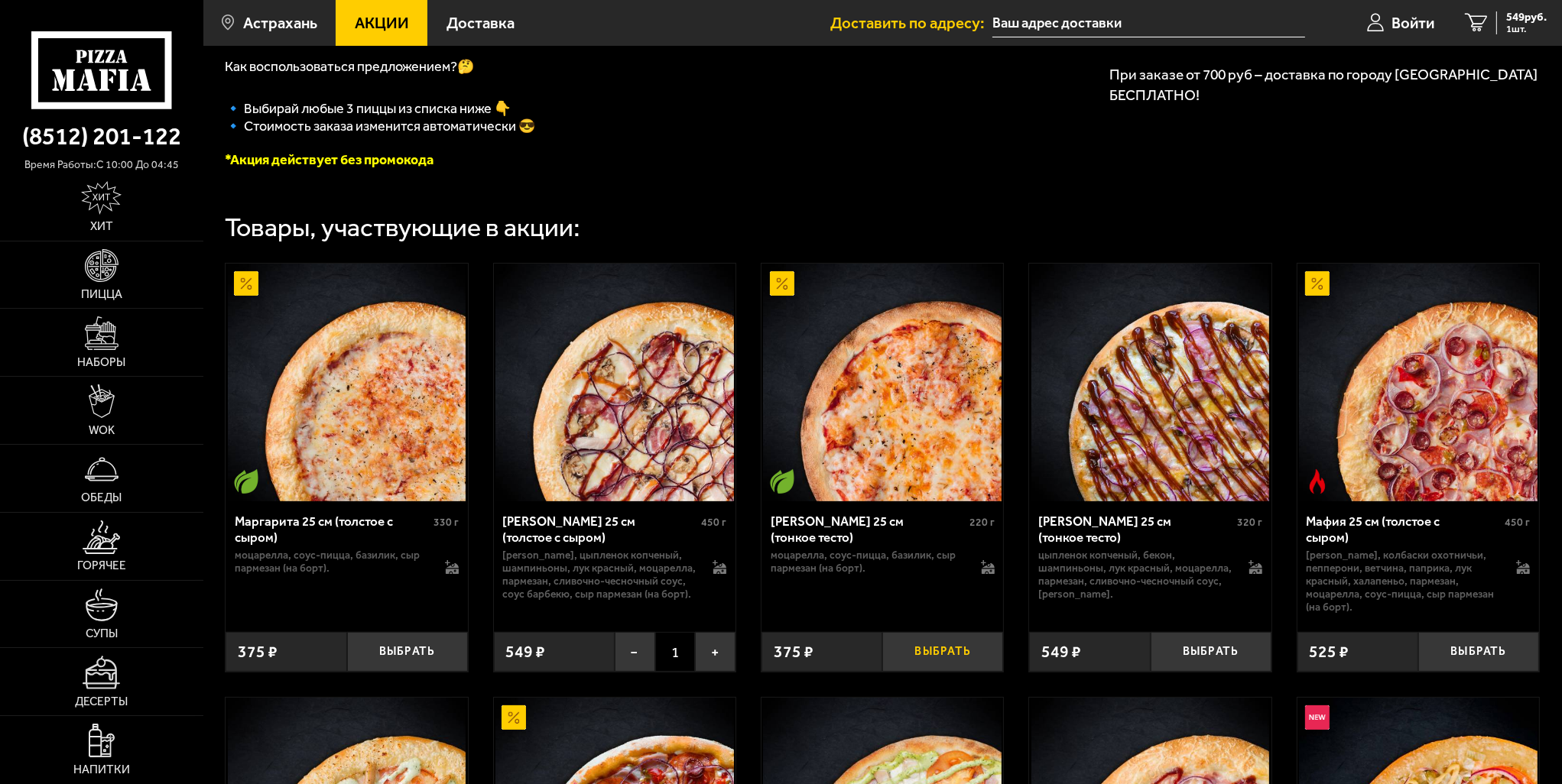
drag, startPoint x: 930, startPoint y: 644, endPoint x: 1056, endPoint y: 646, distance: 126.0
click at [931, 644] on button "Выбрать" at bounding box center [943, 651] width 121 height 40
click at [1230, 636] on button "Выбрать" at bounding box center [1212, 651] width 121 height 40
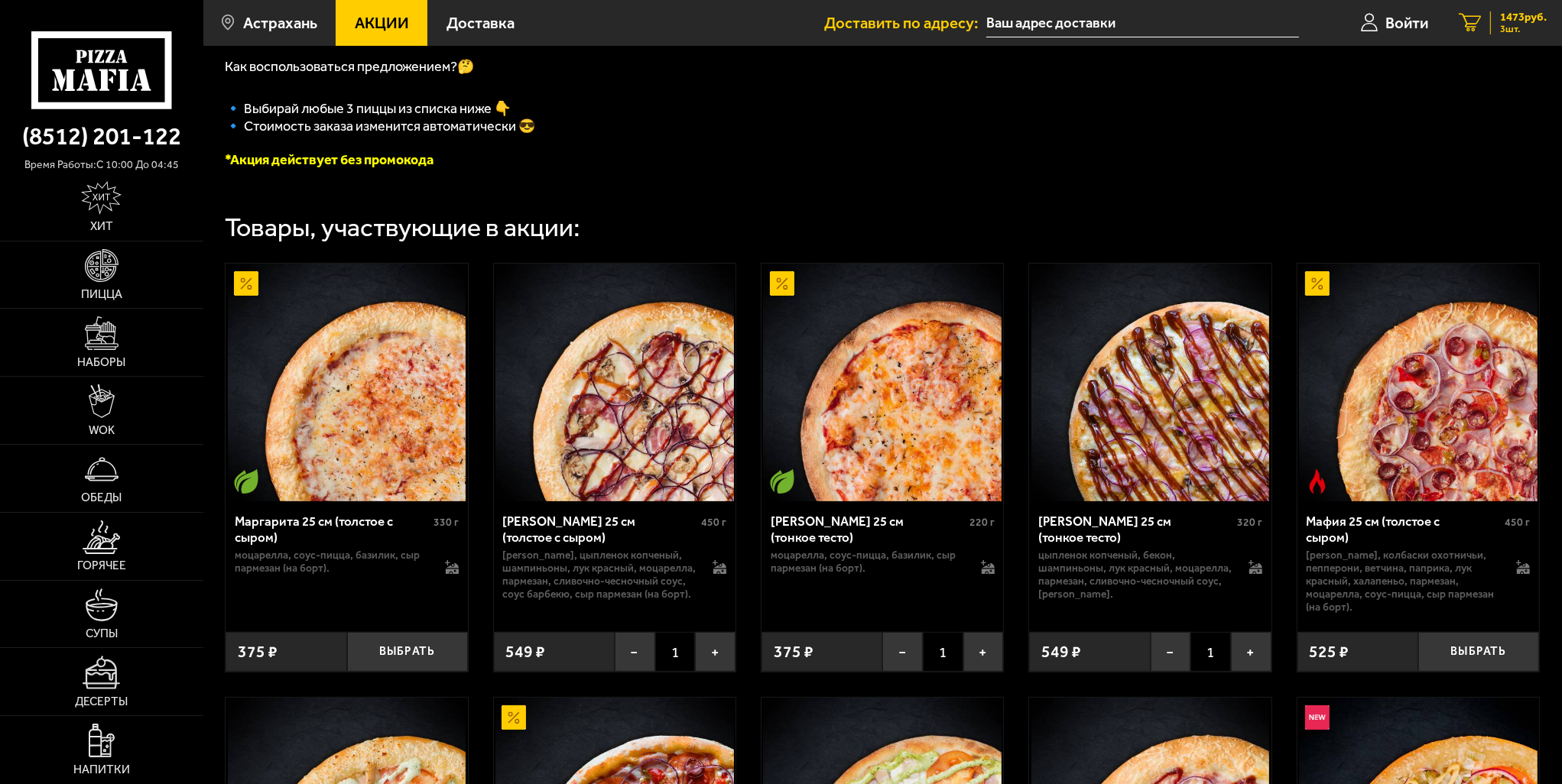
click at [1492, 22] on div "1473 руб. 3 шт." at bounding box center [1518, 23] width 57 height 23
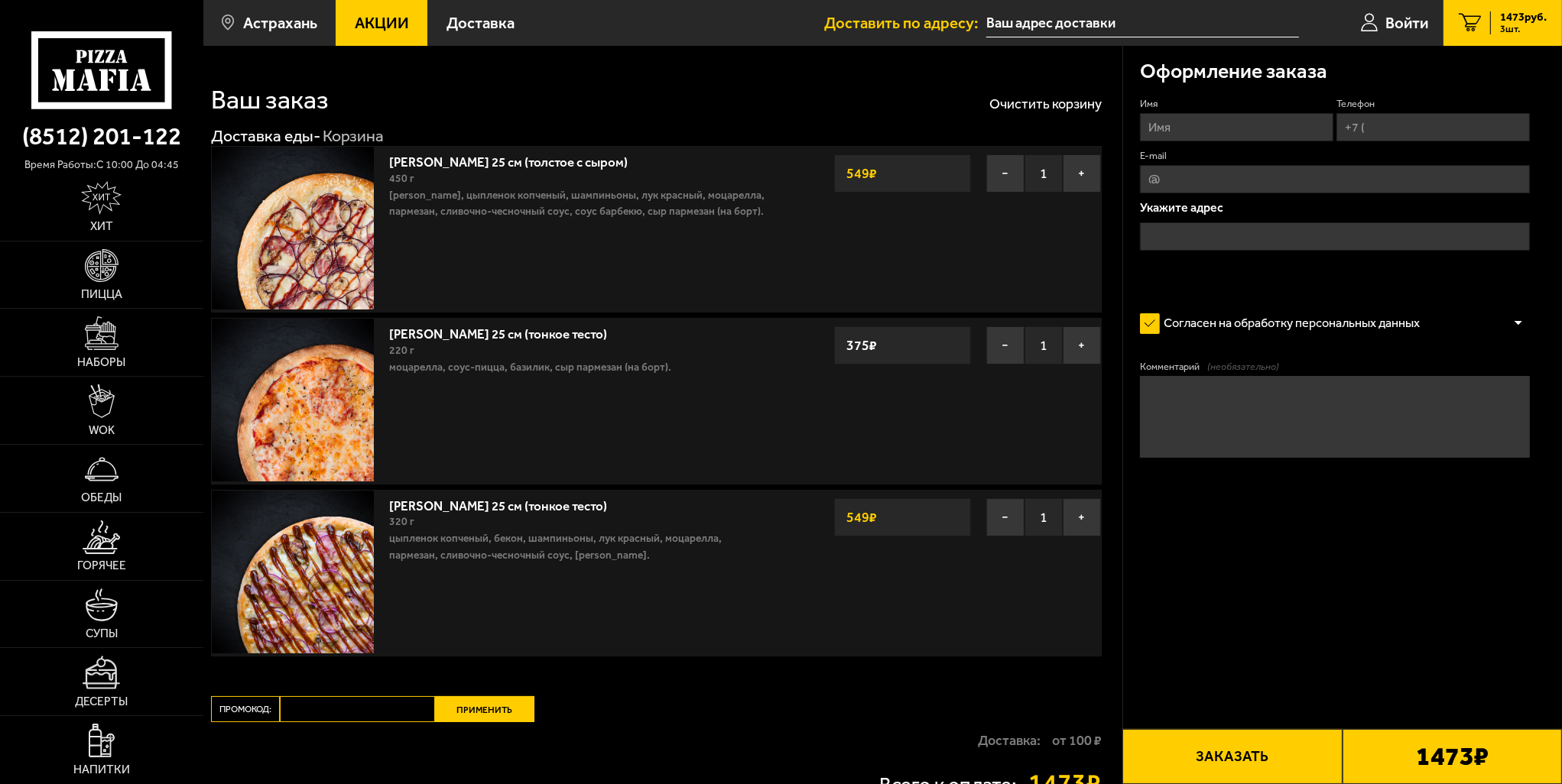
click at [757, 107] on div "Ваш заказ Очистить корзину" at bounding box center [656, 89] width 891 height 48
click at [709, 129] on div "Доставка еды - Корзина" at bounding box center [646, 135] width 870 height 22
click at [117, 335] on img at bounding box center [102, 333] width 34 height 34
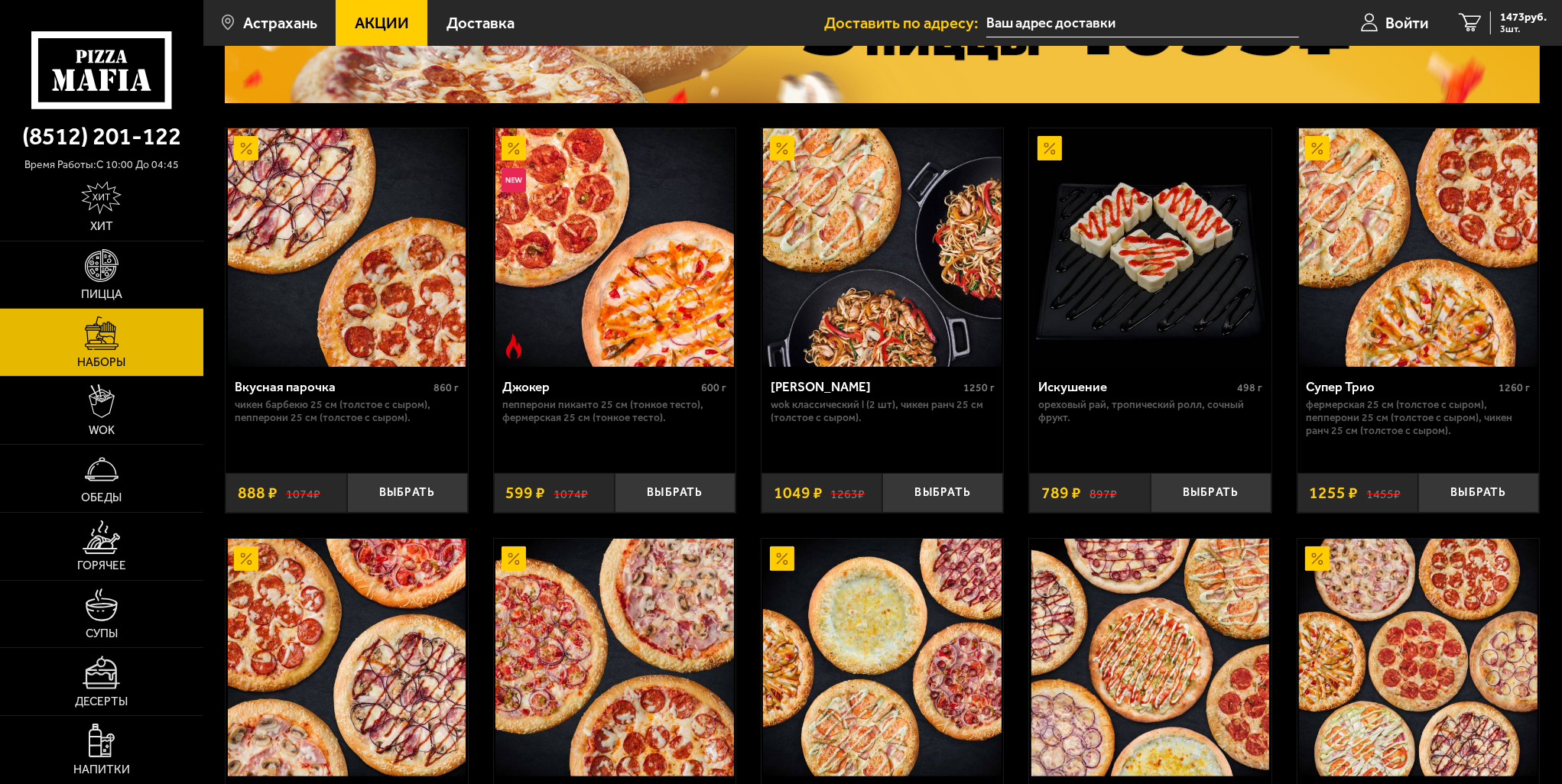
scroll to position [209, 0]
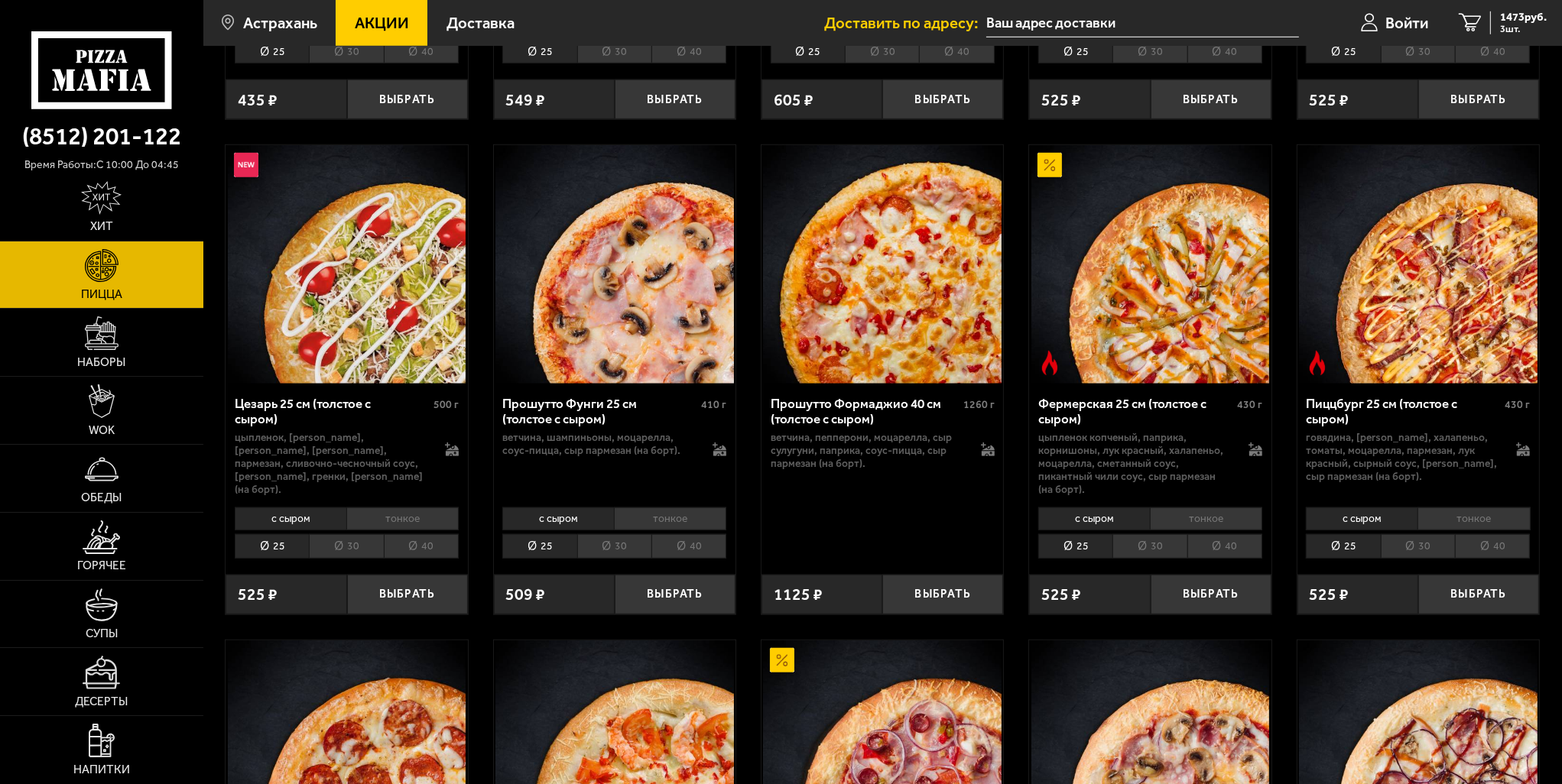
scroll to position [1182, 0]
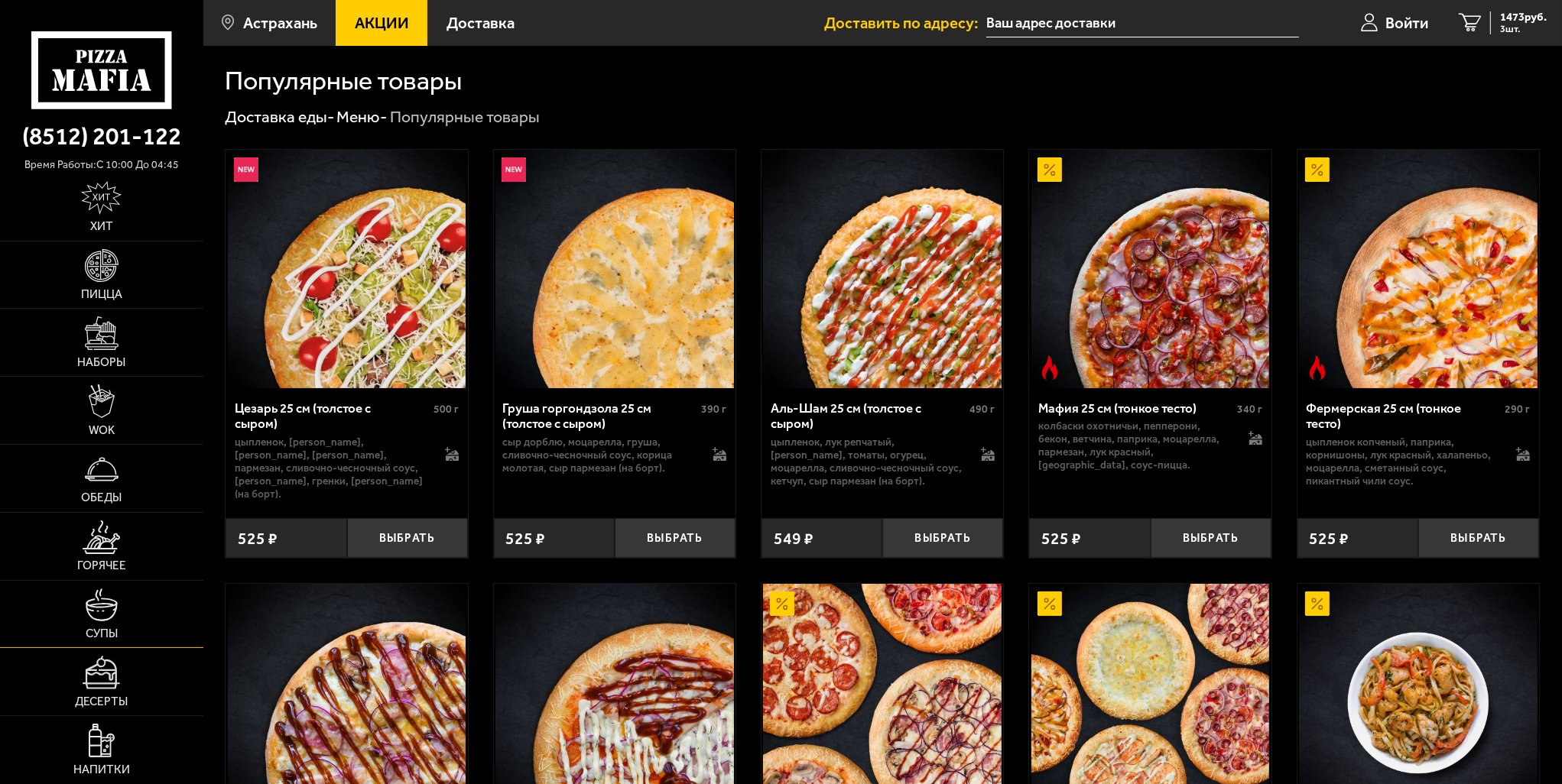
click at [85, 624] on link "Супы" at bounding box center [101, 614] width 204 height 67
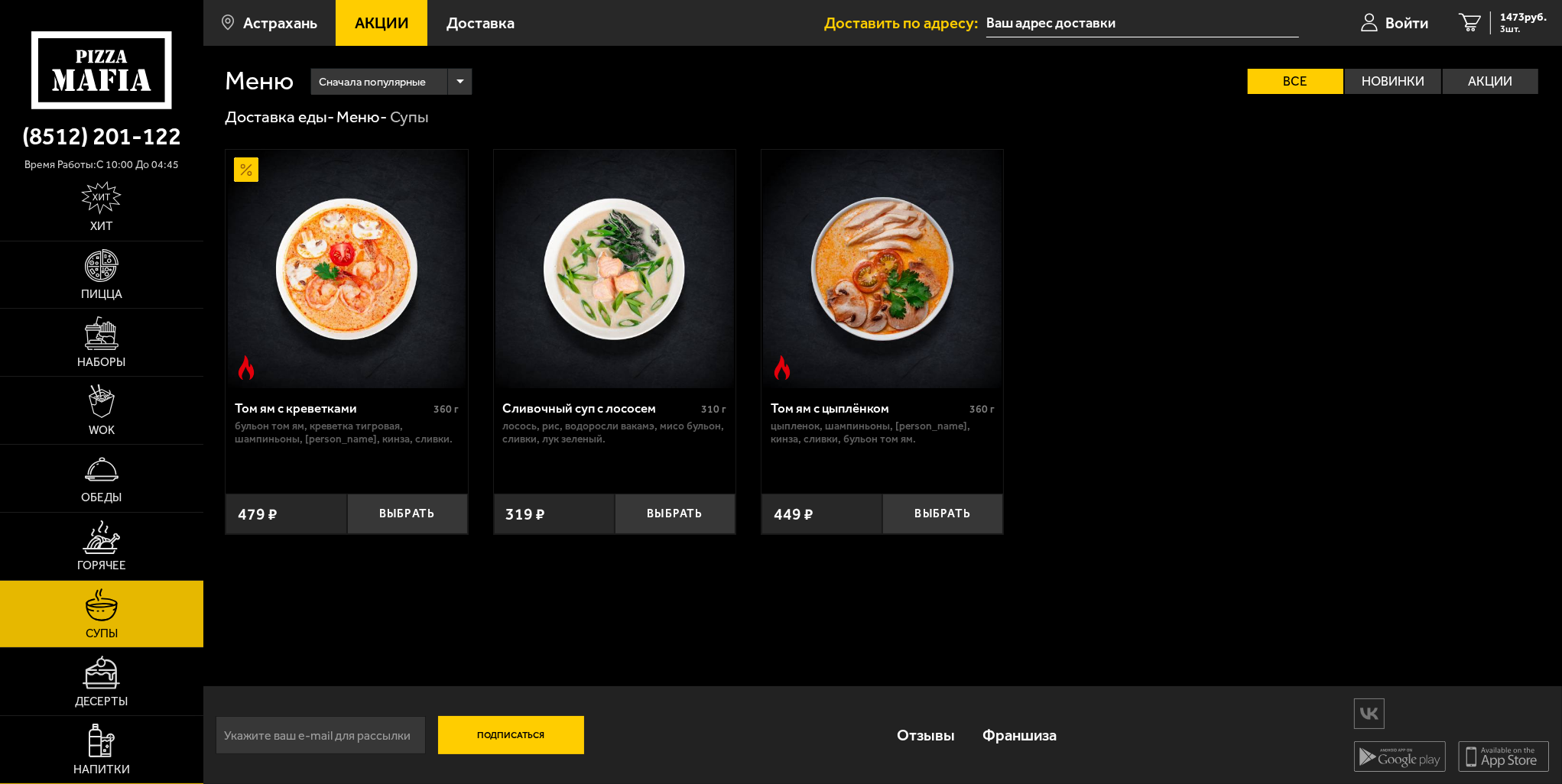
click at [86, 754] on link "Напитки" at bounding box center [101, 749] width 204 height 67
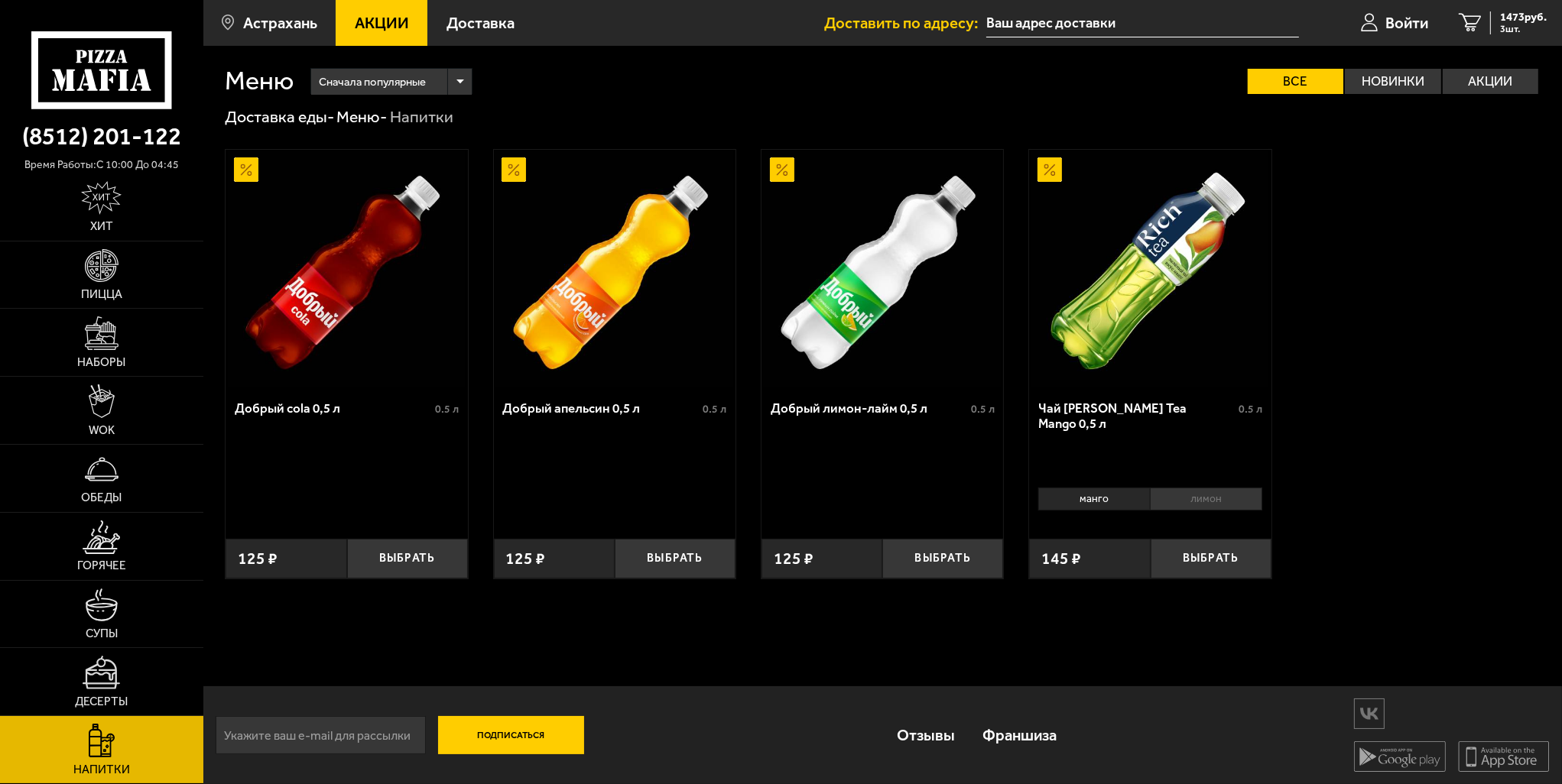
click at [1200, 503] on li "лимон" at bounding box center [1206, 499] width 113 height 23
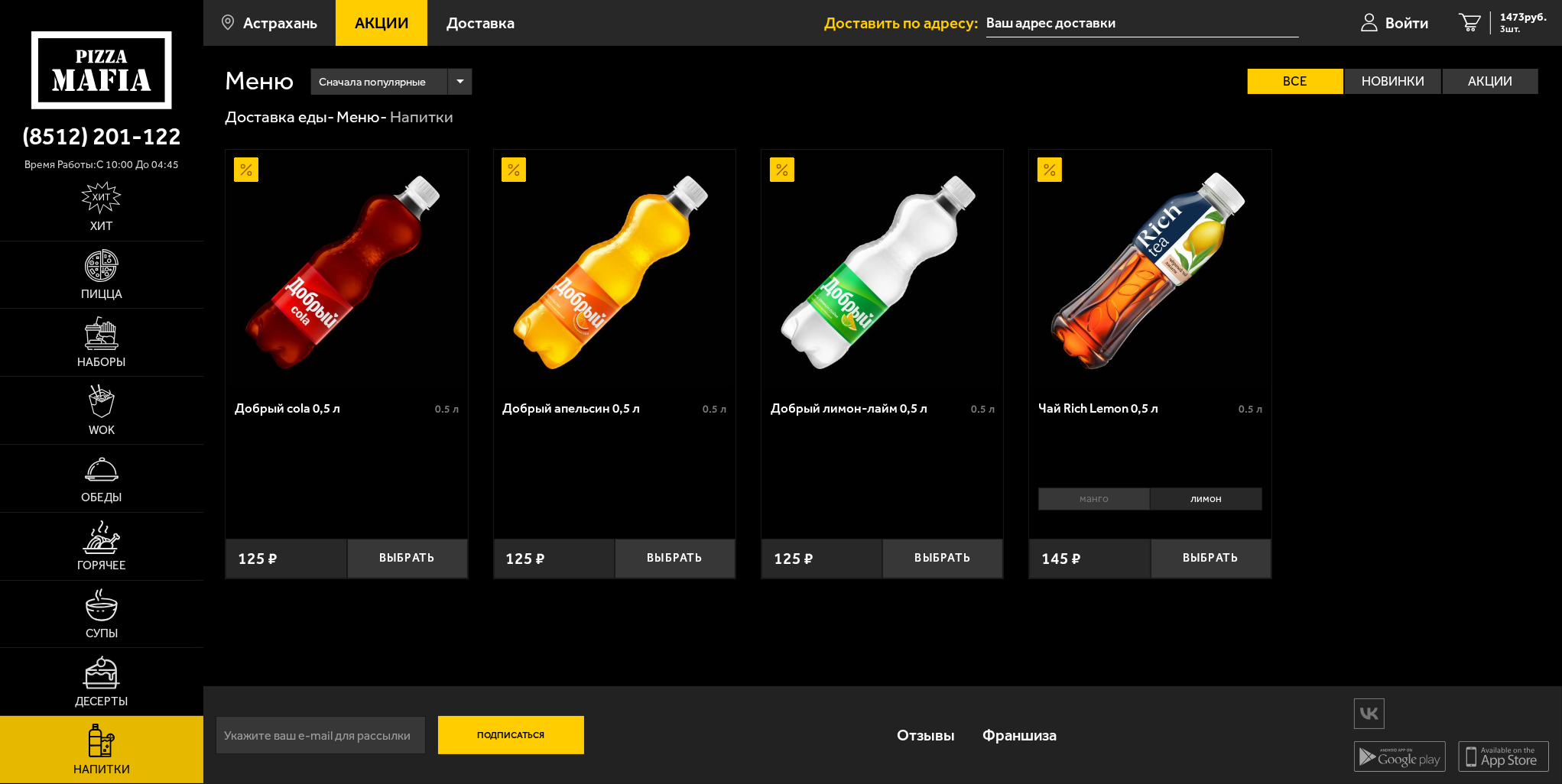
click at [1116, 495] on li "манго" at bounding box center [1094, 499] width 112 height 23
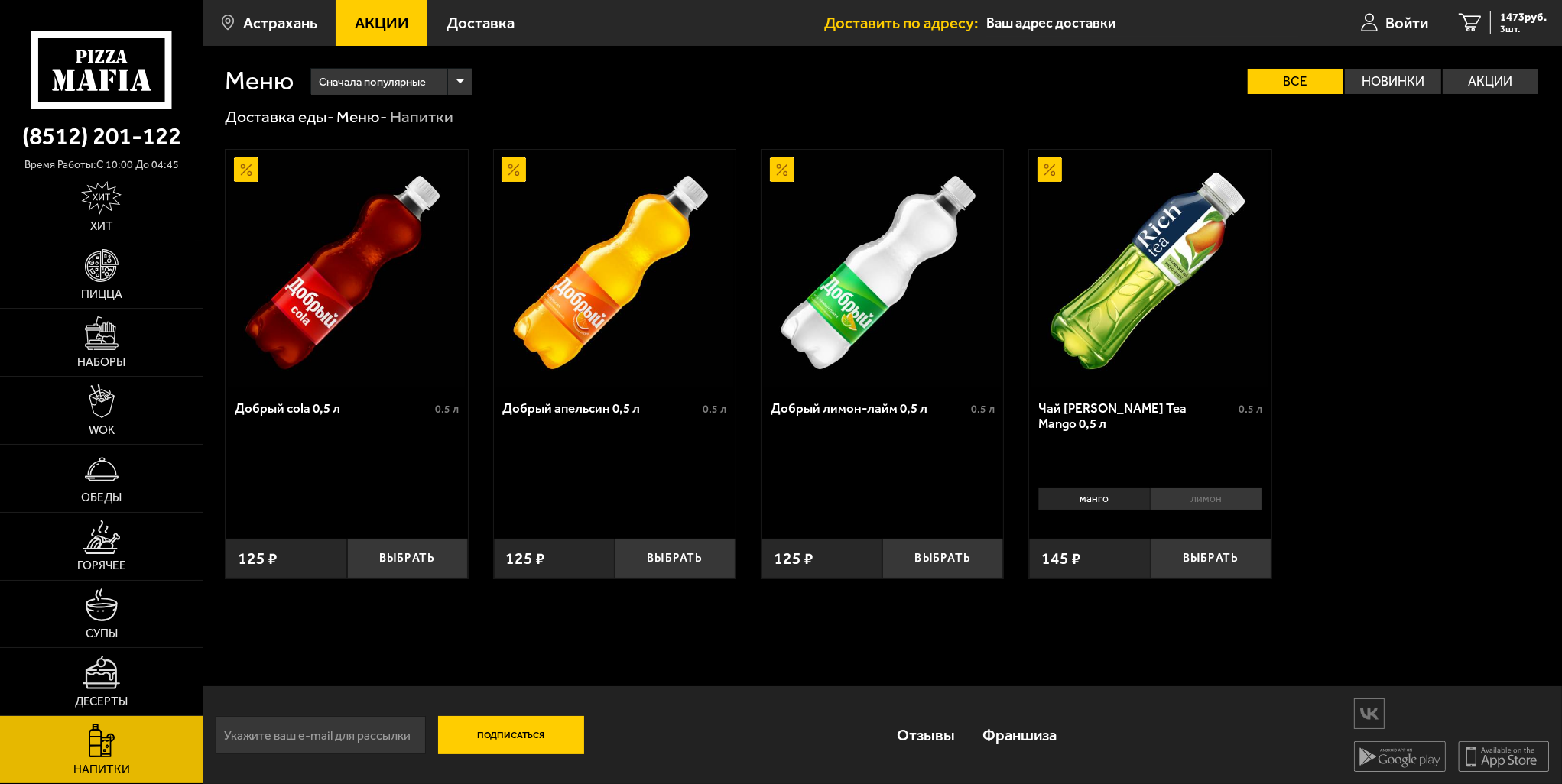
click at [1352, 406] on div "Добрый cola 0,5 л 0.5 л Выбрать 125 ₽ Добрый апельсин 0,5 л 0.5 л Выбрать 125 ₽…" at bounding box center [883, 364] width 1358 height 473
click at [104, 691] on link "Десерты" at bounding box center [101, 681] width 204 height 67
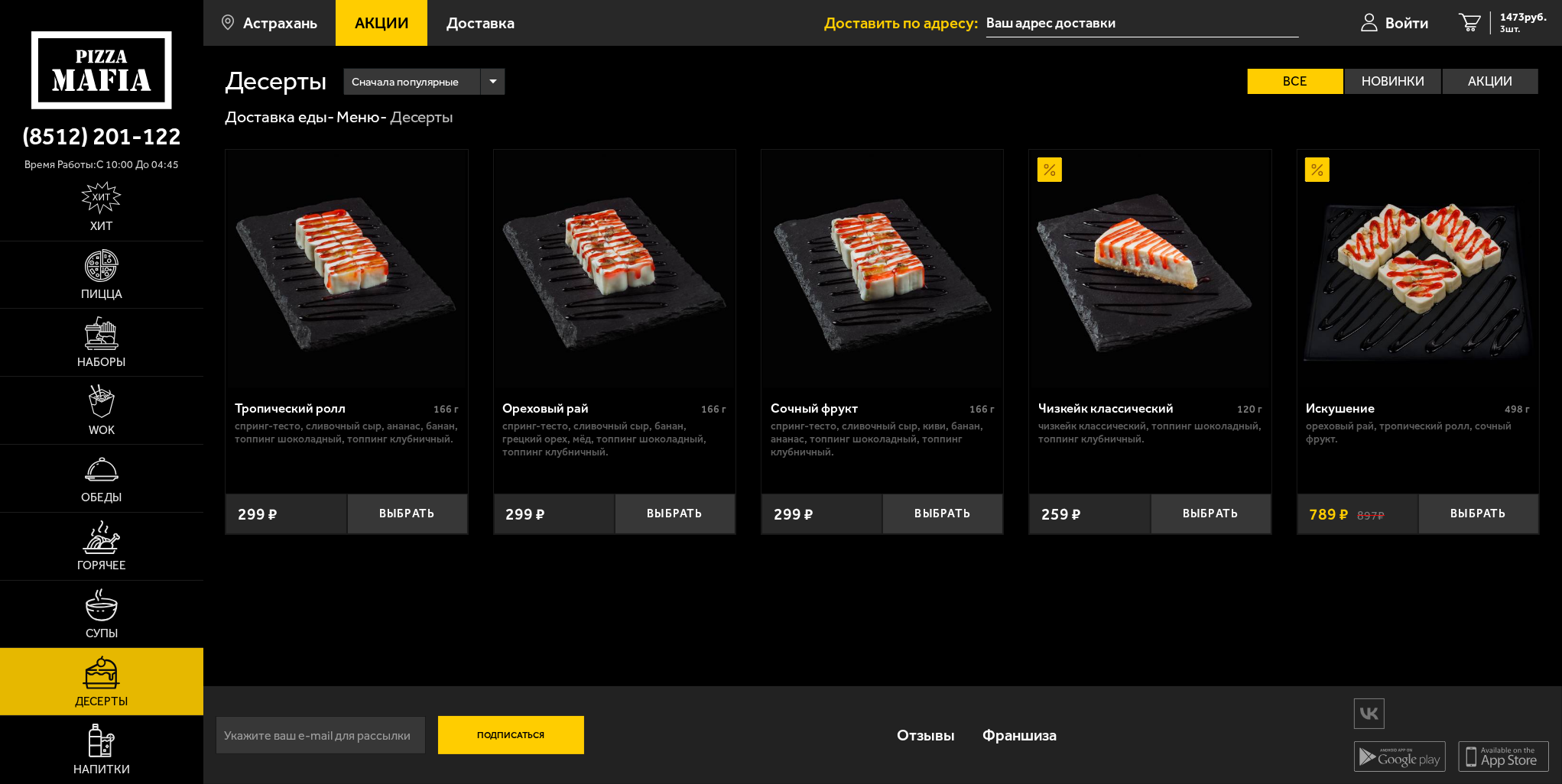
click at [727, 128] on div "Тропический ролл 166 г спринг-тесто, сливочный сыр, ананас, банан, топпинг шоко…" at bounding box center [883, 342] width 1358 height 430
click at [122, 419] on link "WOK" at bounding box center [101, 410] width 204 height 67
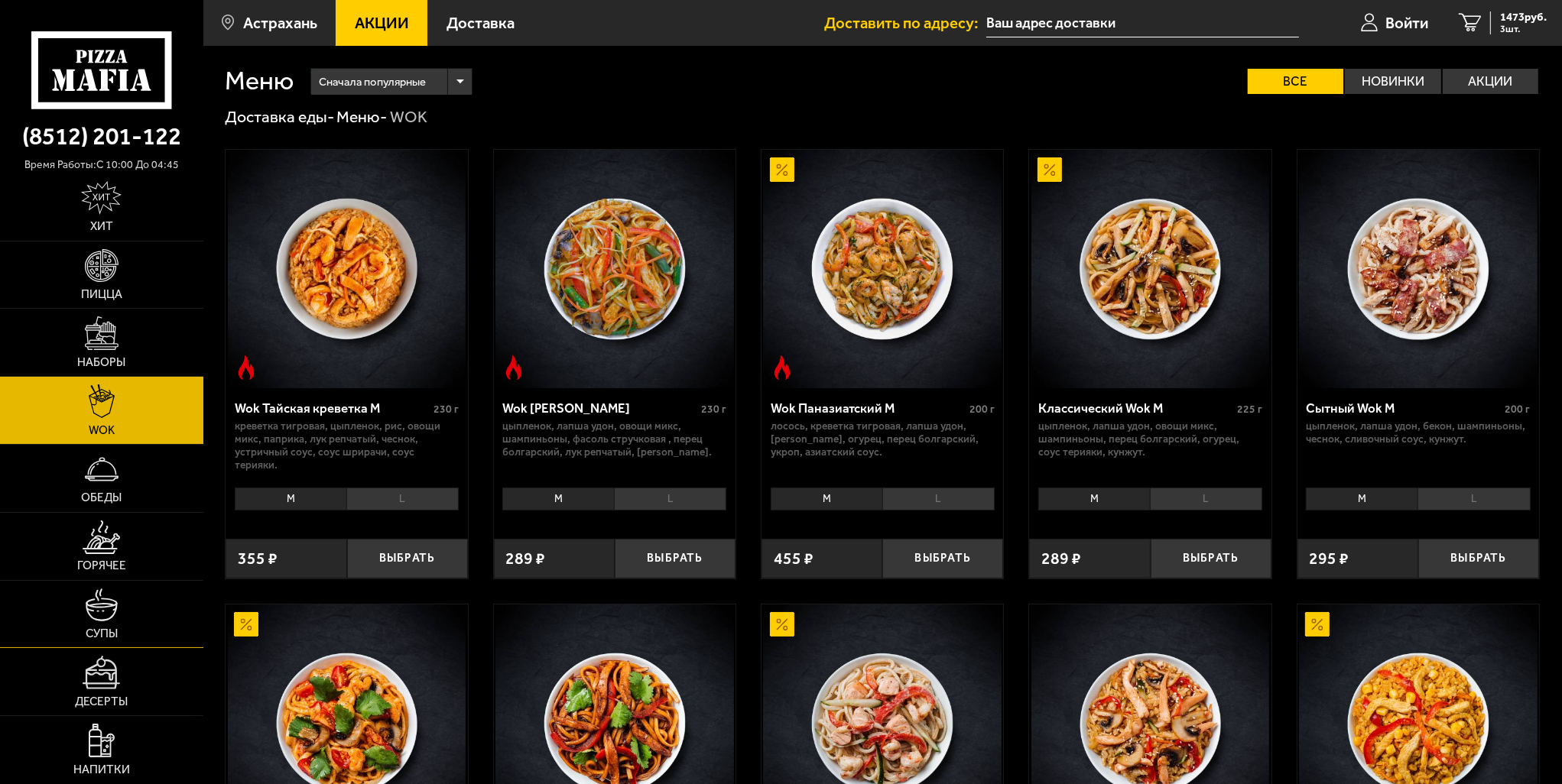
click at [129, 612] on link "Супы" at bounding box center [101, 614] width 204 height 67
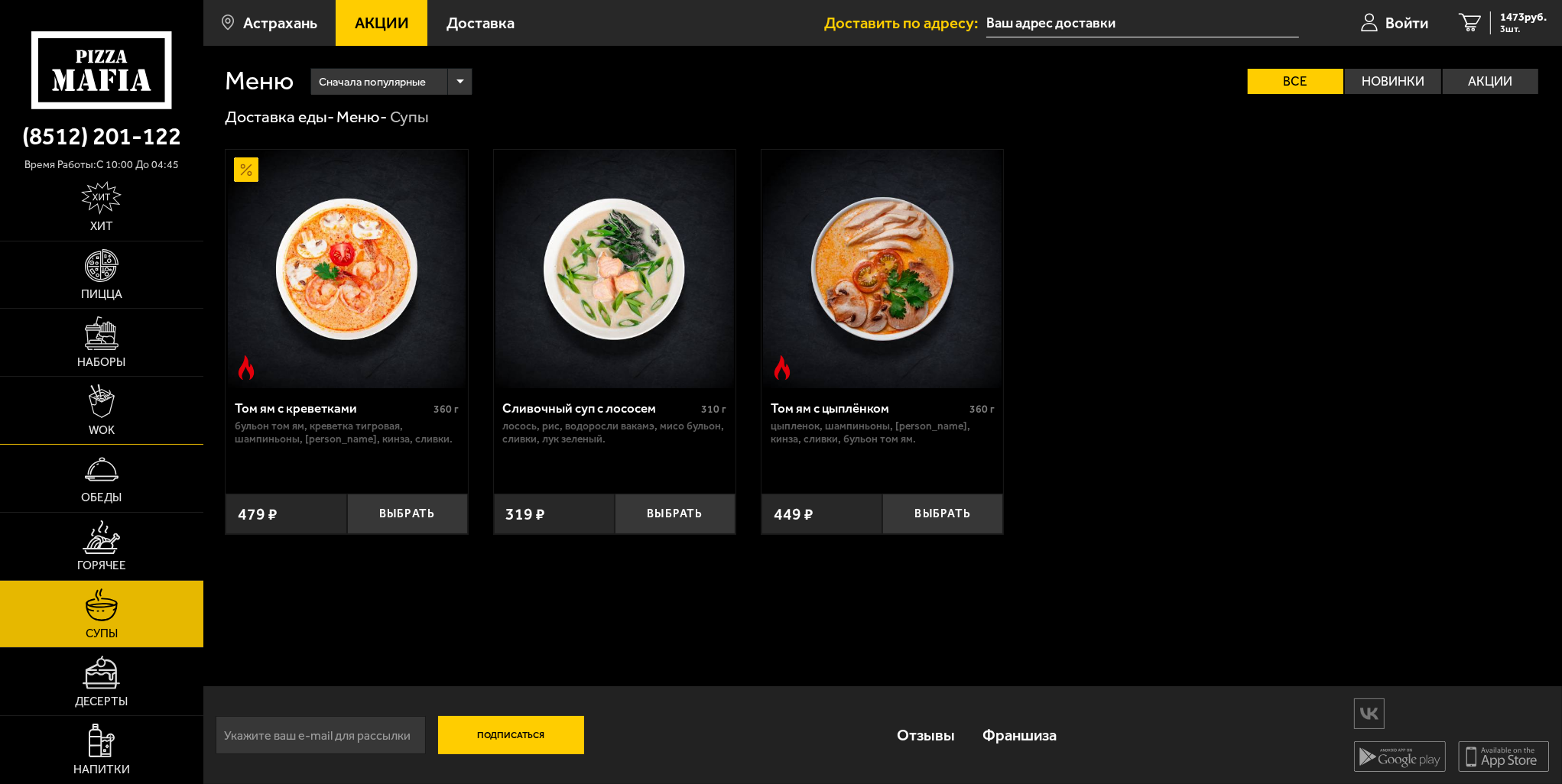
click at [117, 403] on link "WOK" at bounding box center [101, 410] width 204 height 67
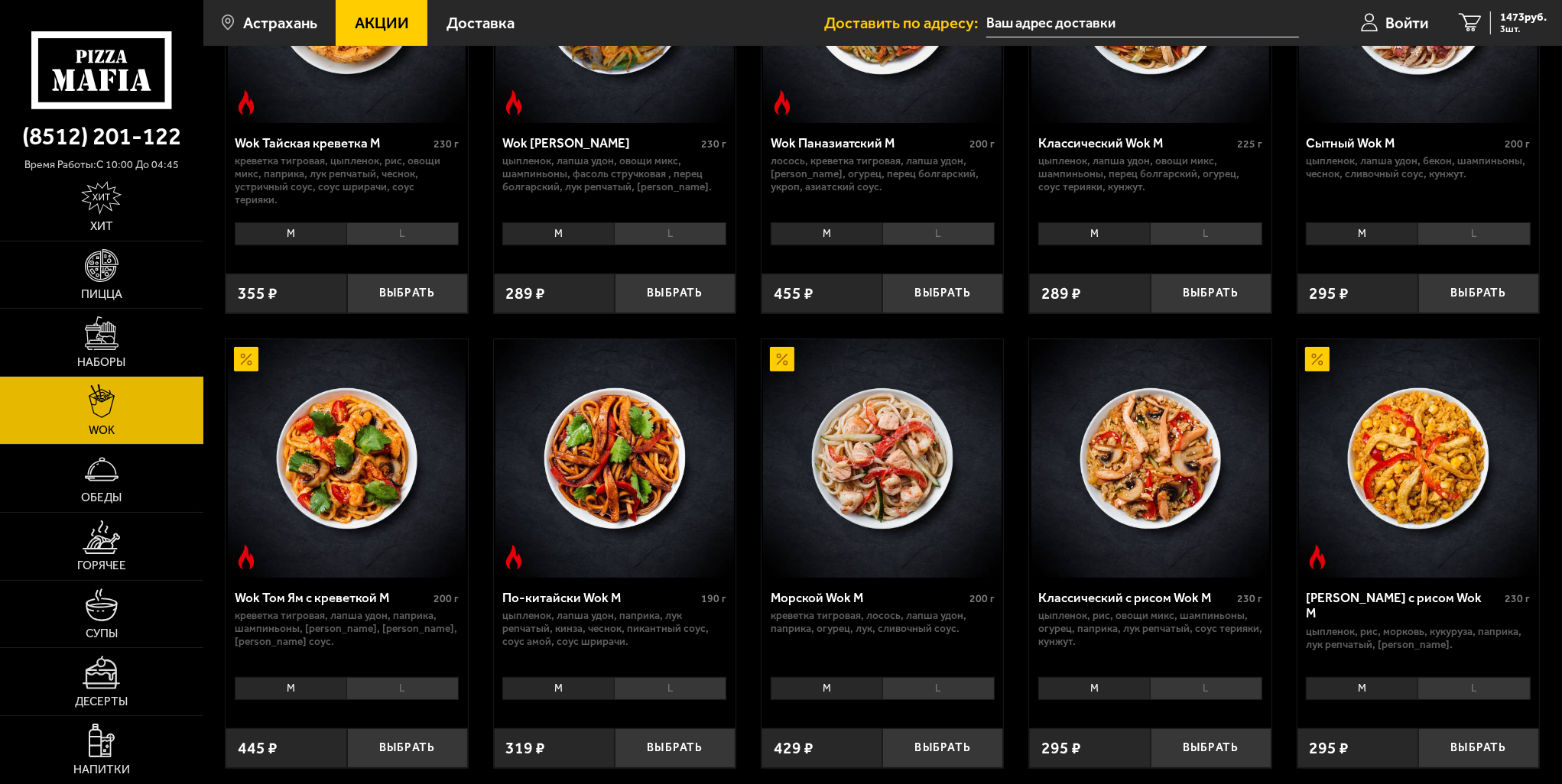
scroll to position [269, 0]
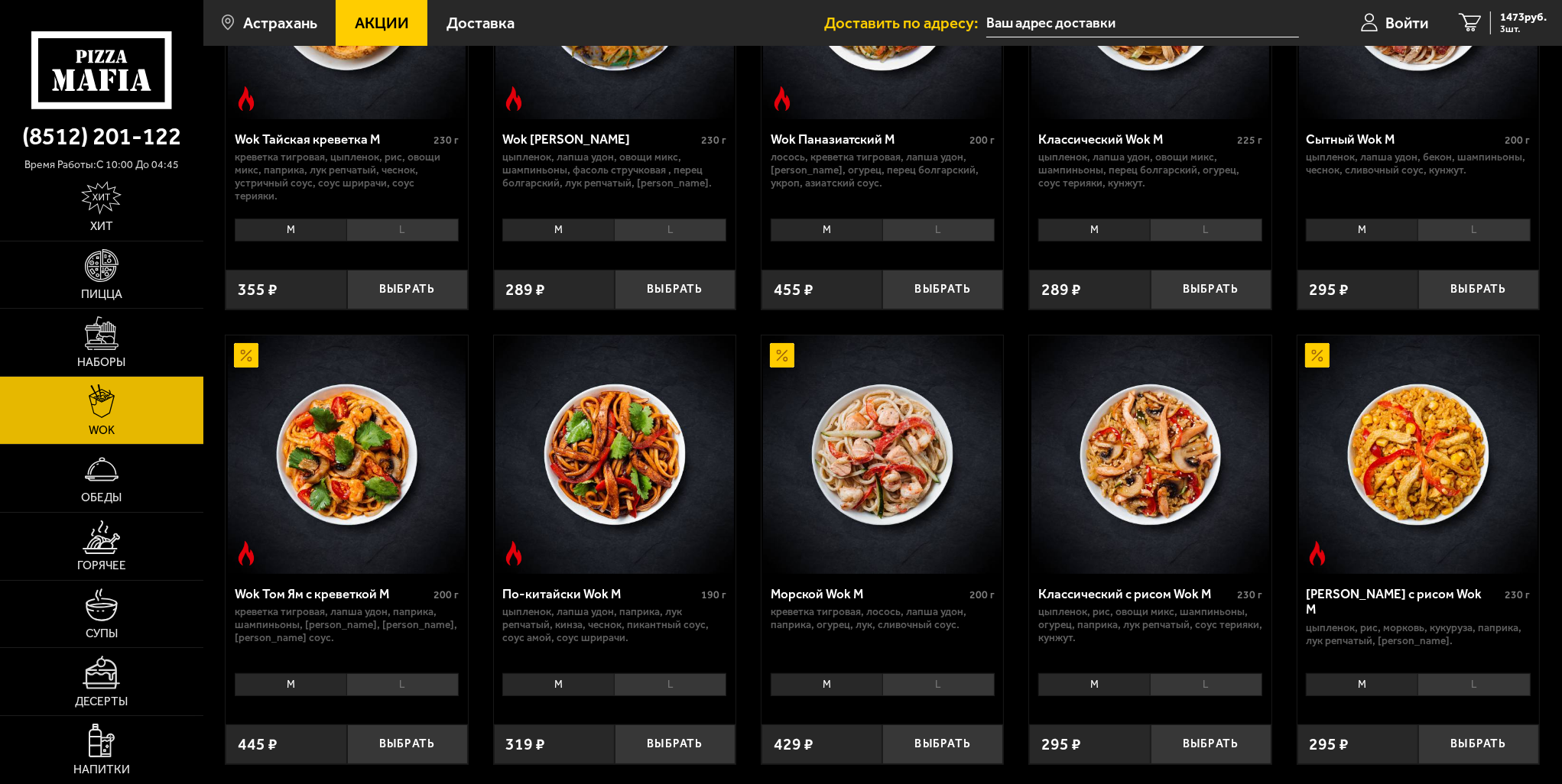
click at [942, 681] on li "L" at bounding box center [938, 685] width 113 height 23
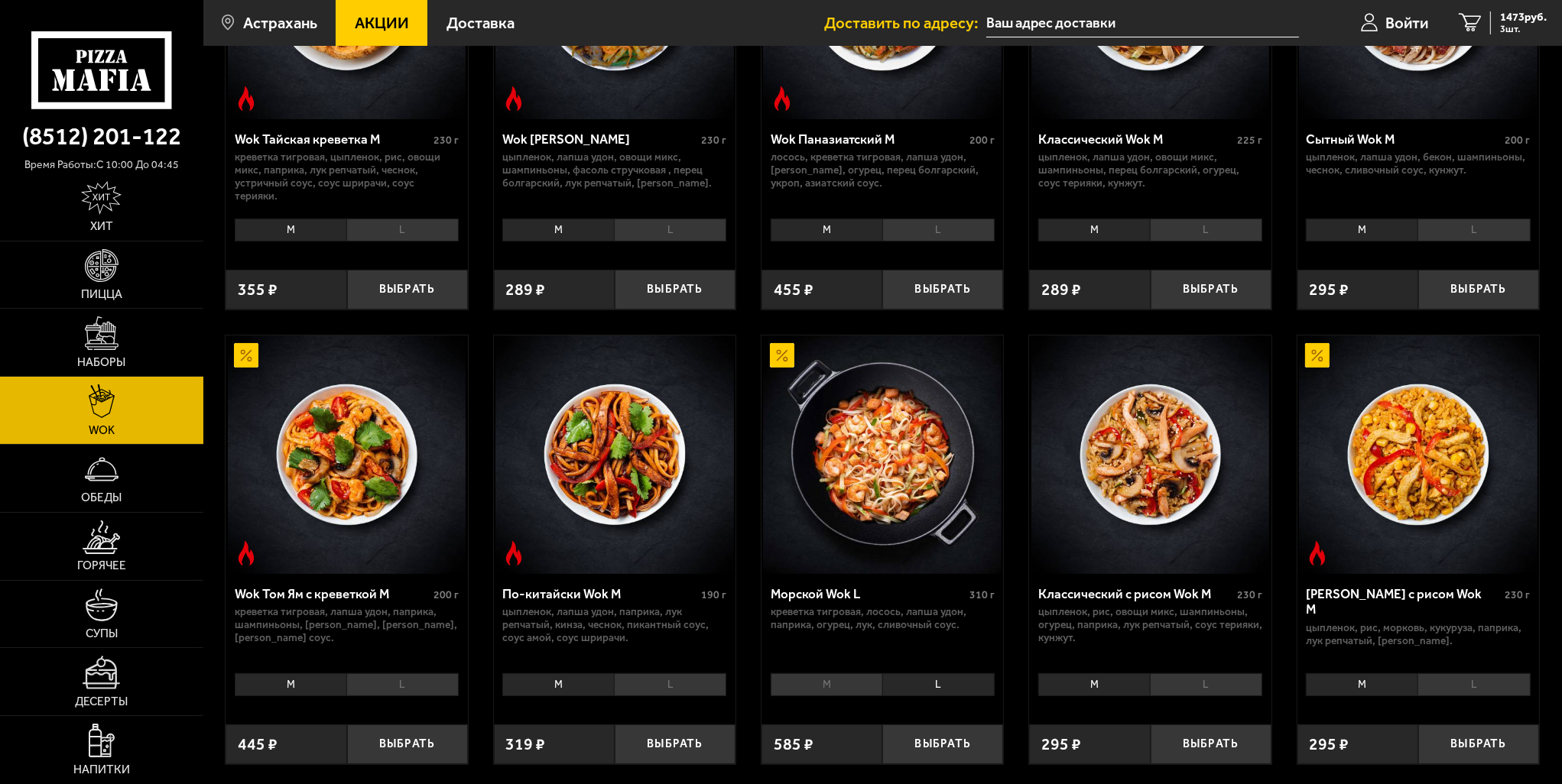
click at [825, 695] on li "M" at bounding box center [827, 685] width 112 height 23
